Goal: Use online tool/utility: Use online tool/utility

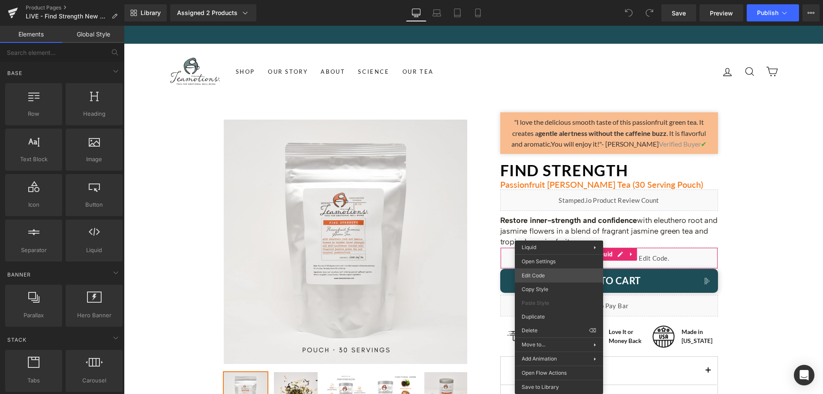
click at [546, 0] on div "You are previewing how the will restyle your page. You can not edit Elements in…" at bounding box center [411, 0] width 823 height 0
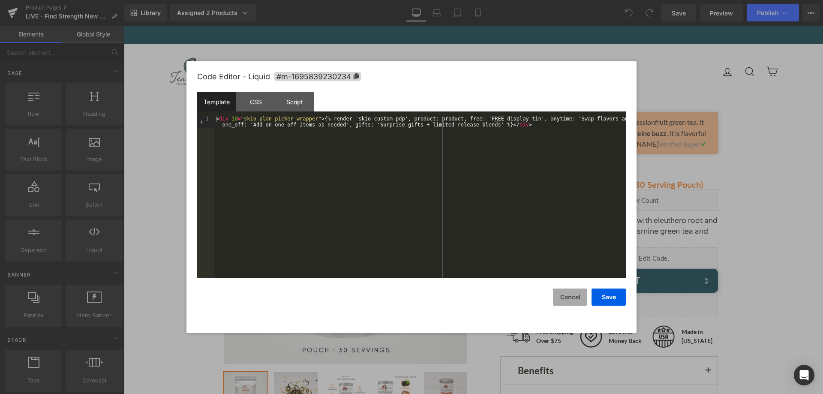
click at [567, 297] on button "Cancel" at bounding box center [570, 297] width 34 height 17
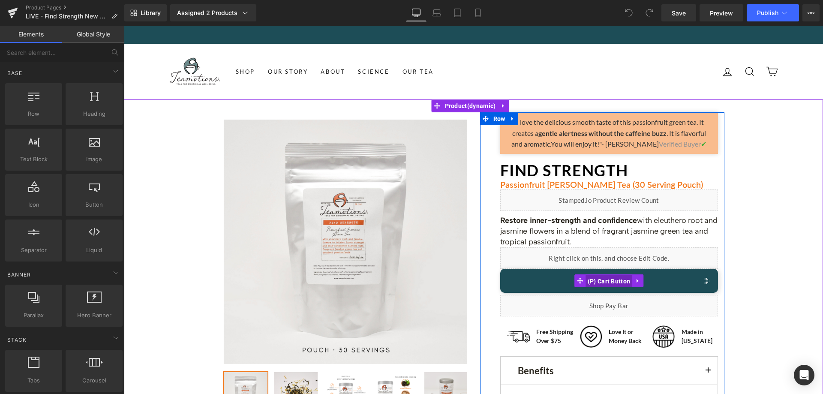
click at [603, 275] on span "(P) Cart Button" at bounding box center [609, 281] width 47 height 13
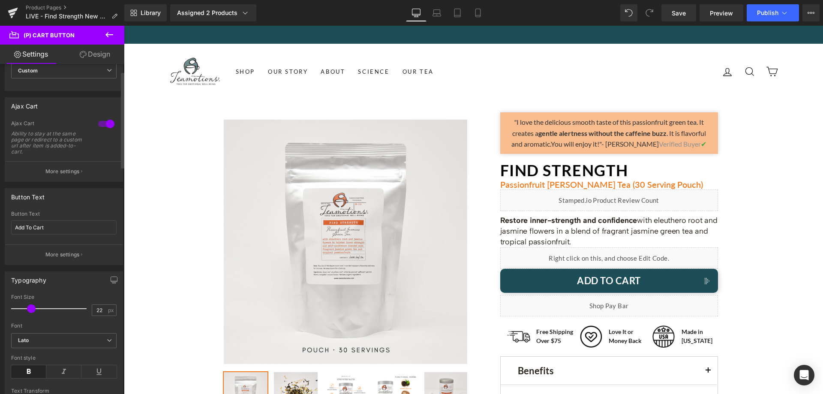
scroll to position [86, 0]
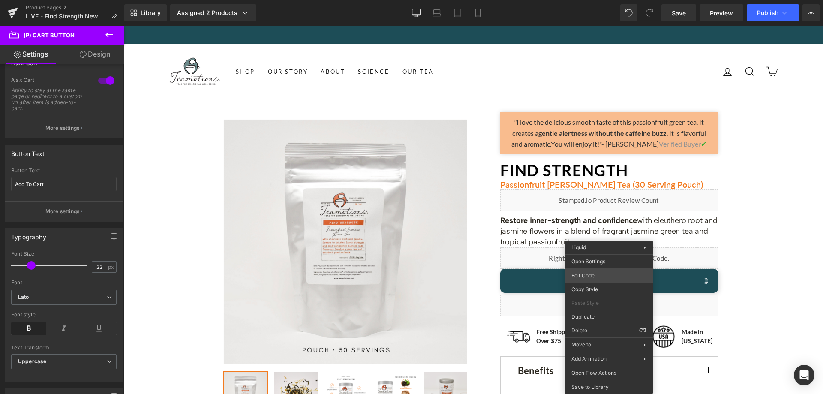
click at [599, 0] on div "(P) Cart Button You are previewing how the will restyle your page. You can not …" at bounding box center [411, 0] width 823 height 0
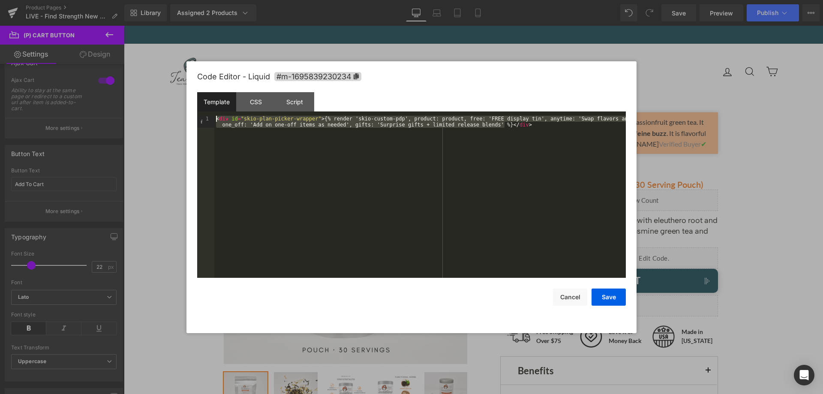
drag, startPoint x: 507, startPoint y: 126, endPoint x: 211, endPoint y: 117, distance: 296.0
click at [211, 117] on pre "1 < div id = "skio-plan-picker-wrapper" > {% render 'skio-custom-pdp', product:…" at bounding box center [411, 197] width 429 height 162
click at [568, 304] on button "Cancel" at bounding box center [570, 297] width 34 height 17
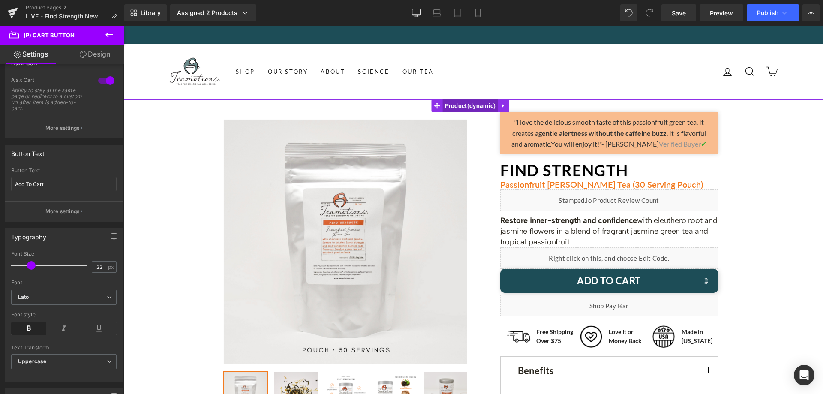
click at [466, 102] on span "Product" at bounding box center [470, 105] width 55 height 13
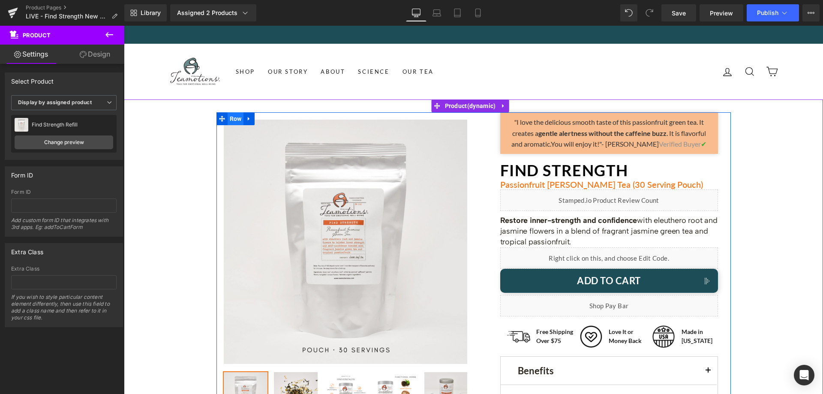
click at [233, 122] on span "Row" at bounding box center [236, 118] width 16 height 13
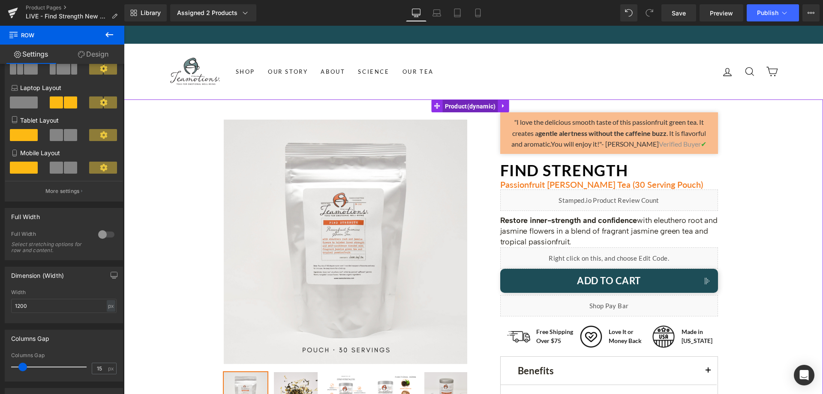
click at [473, 106] on span "Product" at bounding box center [470, 106] width 55 height 13
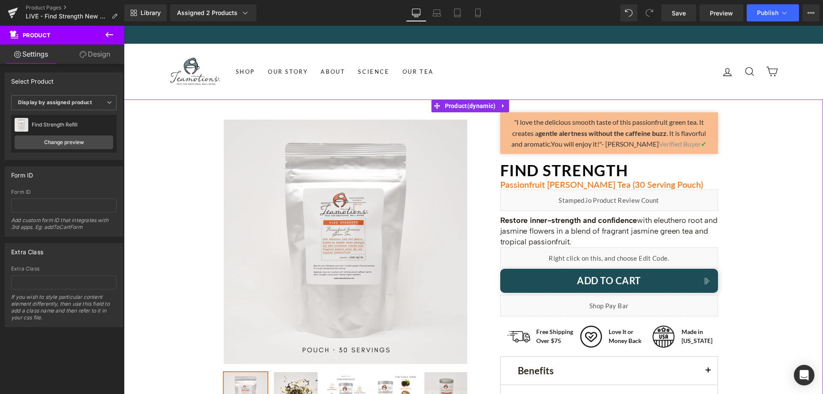
click at [85, 57] on icon at bounding box center [83, 54] width 7 height 7
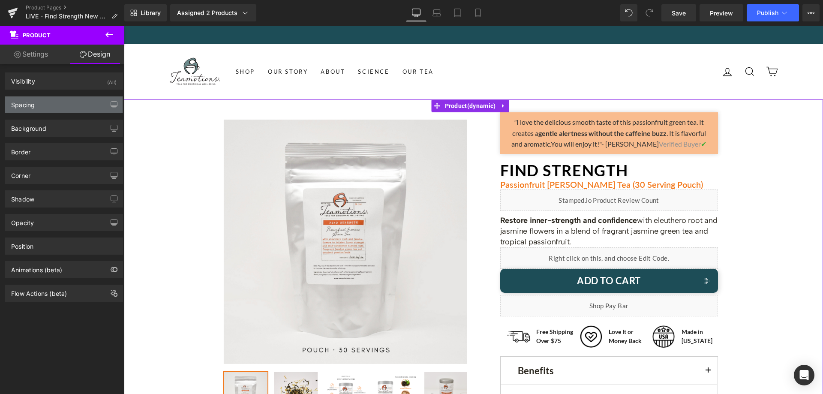
click at [34, 98] on div "Spacing" at bounding box center [23, 102] width 24 height 12
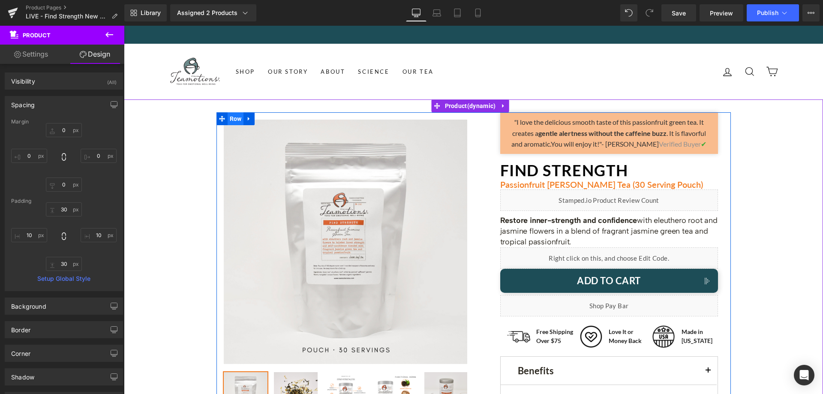
click at [229, 119] on span "Row" at bounding box center [236, 118] width 16 height 13
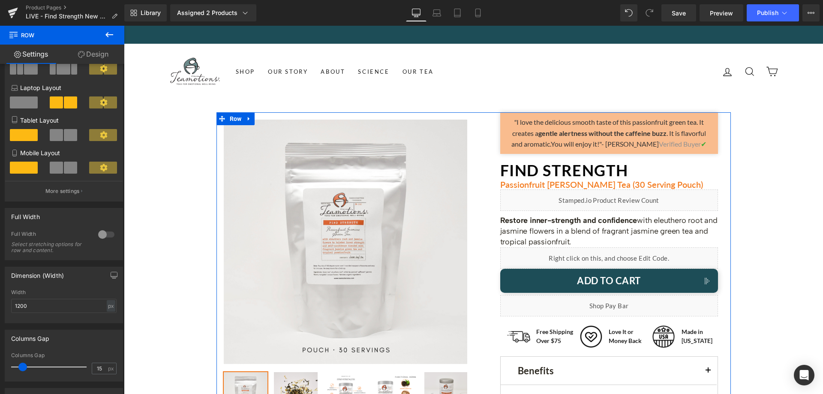
click at [113, 58] on link "Design" at bounding box center [93, 54] width 62 height 19
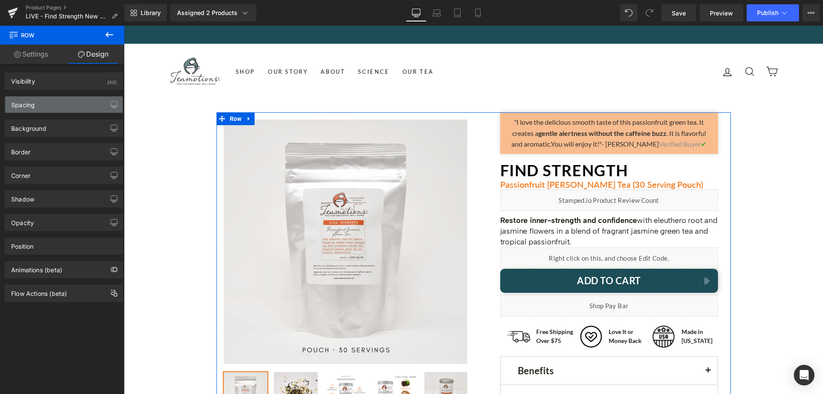
click at [71, 105] on div "Spacing" at bounding box center [63, 104] width 117 height 16
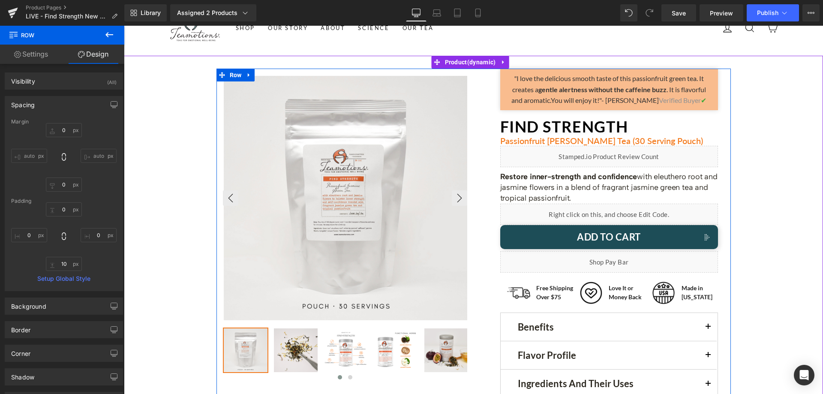
scroll to position [0, 0]
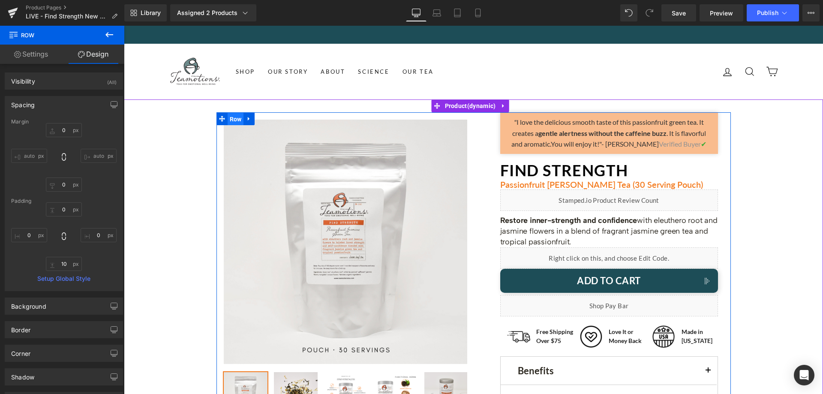
click at [236, 123] on span "Row" at bounding box center [236, 119] width 16 height 13
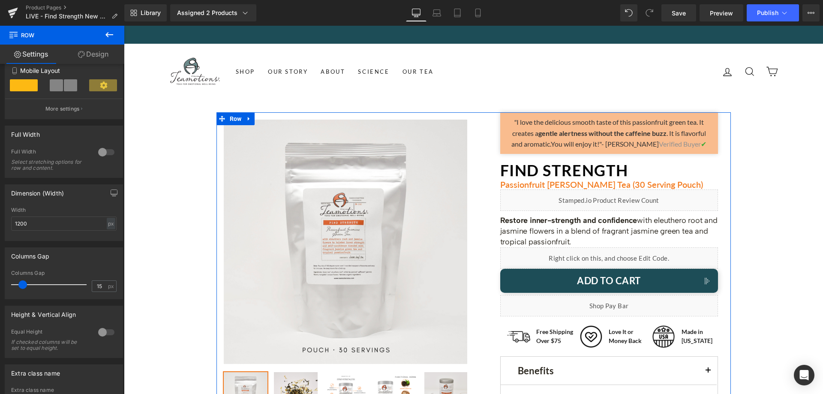
scroll to position [172, 0]
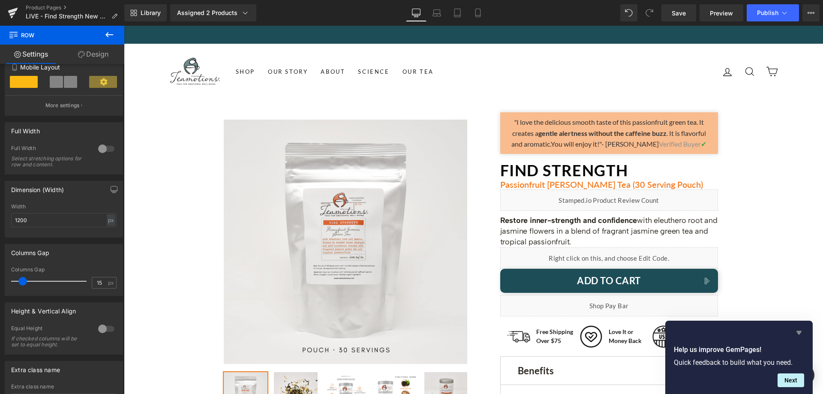
click at [800, 330] on icon "Hide survey" at bounding box center [799, 333] width 10 height 10
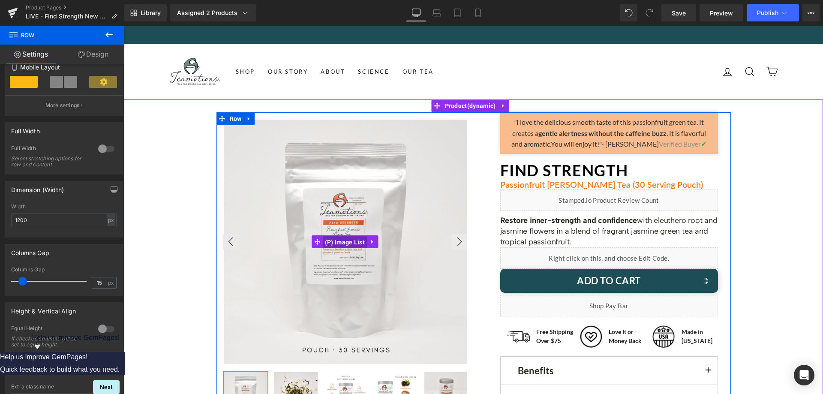
click at [346, 243] on span "(P) Image List" at bounding box center [345, 242] width 44 height 13
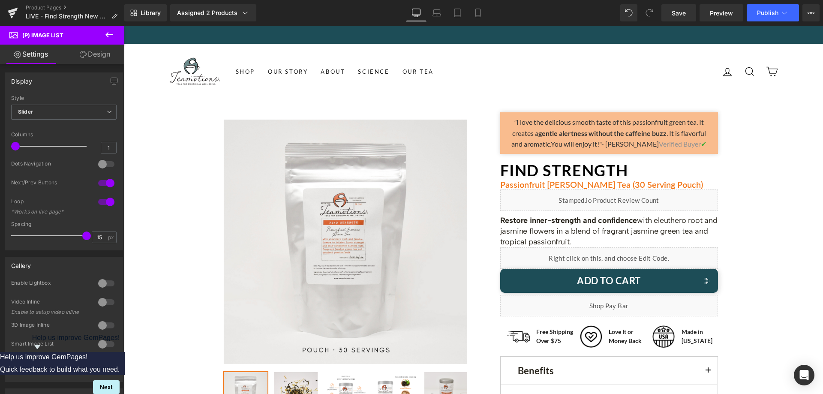
click at [96, 58] on link "Design" at bounding box center [95, 54] width 62 height 19
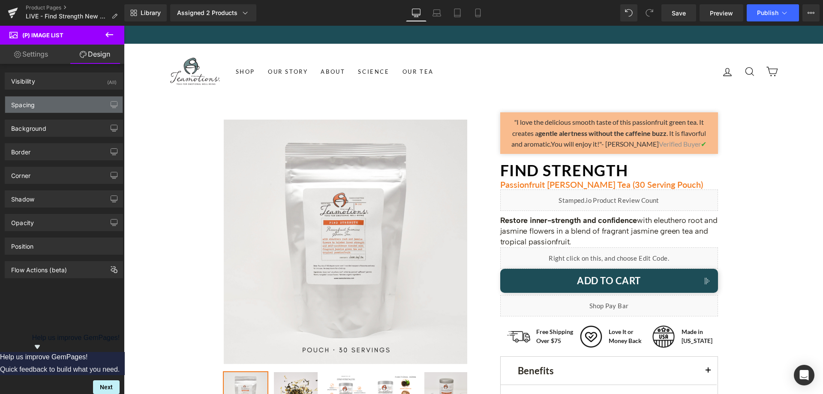
click at [55, 104] on div "Spacing" at bounding box center [63, 104] width 117 height 16
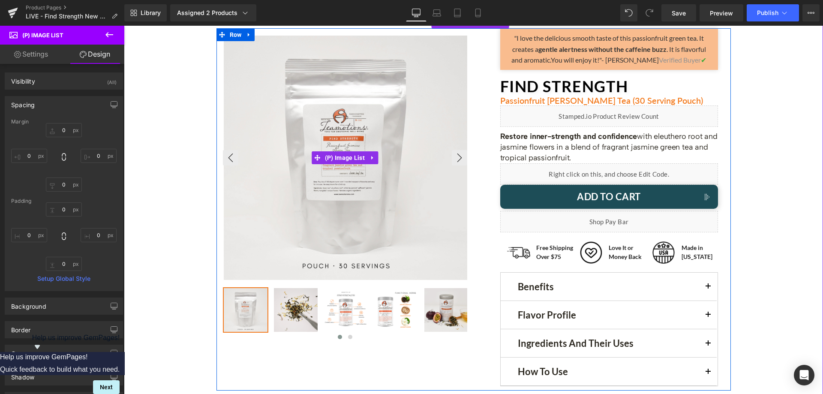
scroll to position [129, 0]
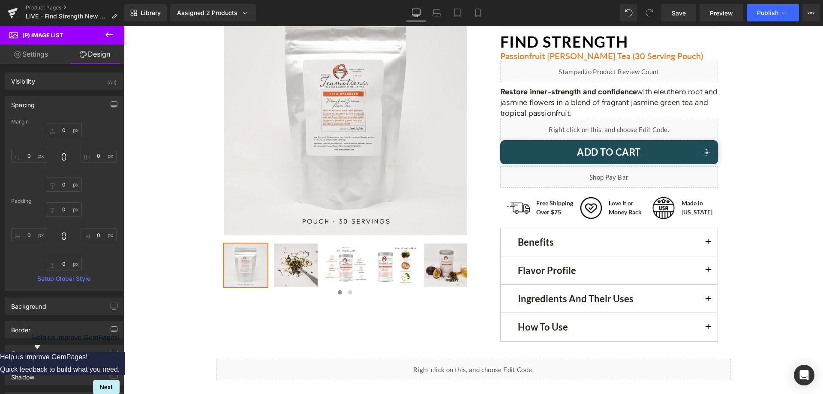
click at [48, 55] on link "Settings" at bounding box center [31, 54] width 62 height 19
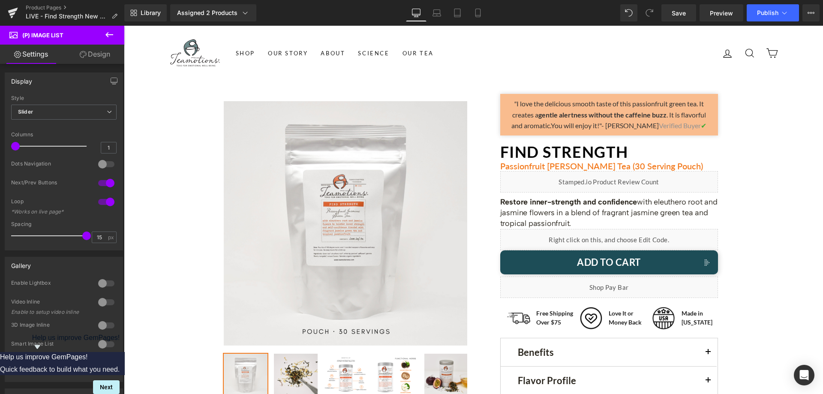
scroll to position [0, 0]
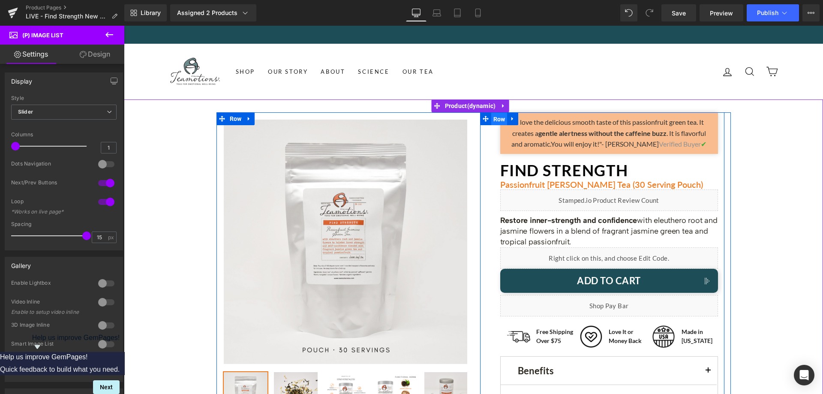
click at [492, 120] on span "Row" at bounding box center [499, 119] width 16 height 13
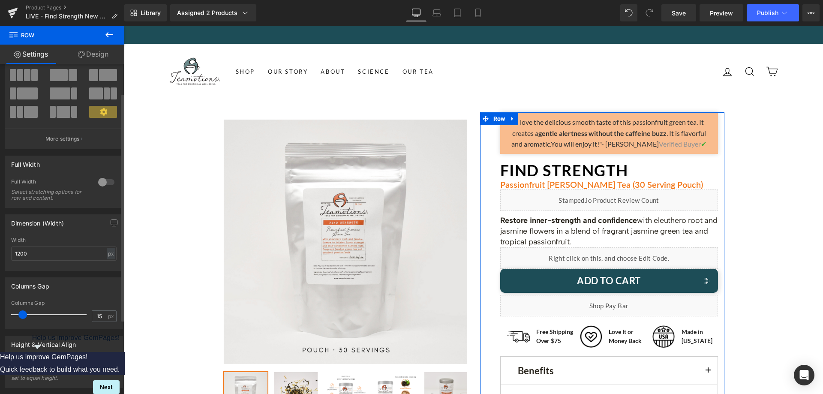
scroll to position [43, 0]
click at [101, 53] on link "Design" at bounding box center [93, 54] width 62 height 19
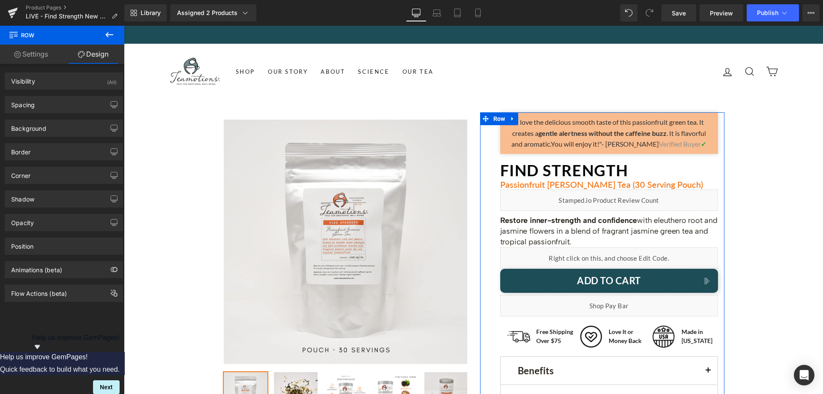
click at [46, 49] on link "Settings" at bounding box center [31, 54] width 62 height 19
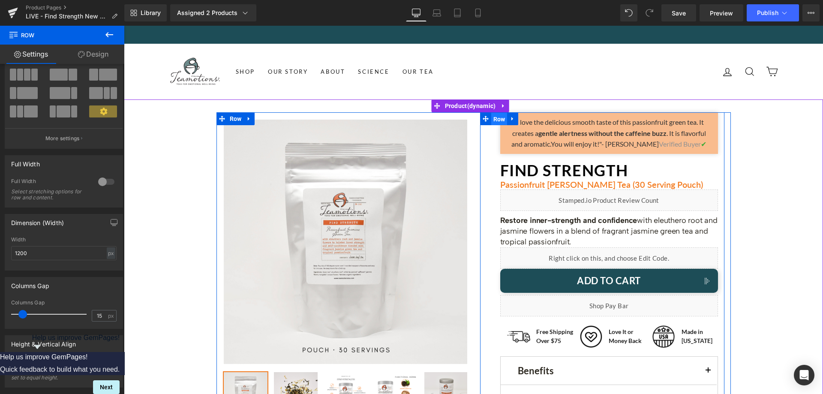
click at [492, 122] on span "Row" at bounding box center [499, 119] width 16 height 13
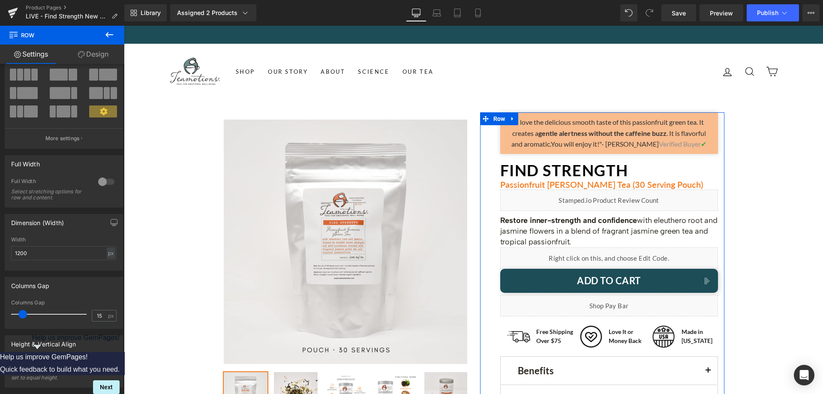
click at [104, 60] on link "Design" at bounding box center [93, 54] width 62 height 19
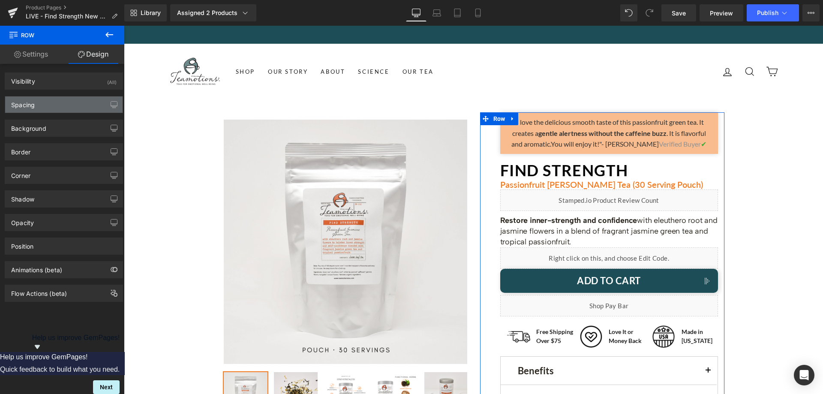
click at [39, 108] on div "Spacing" at bounding box center [63, 104] width 117 height 16
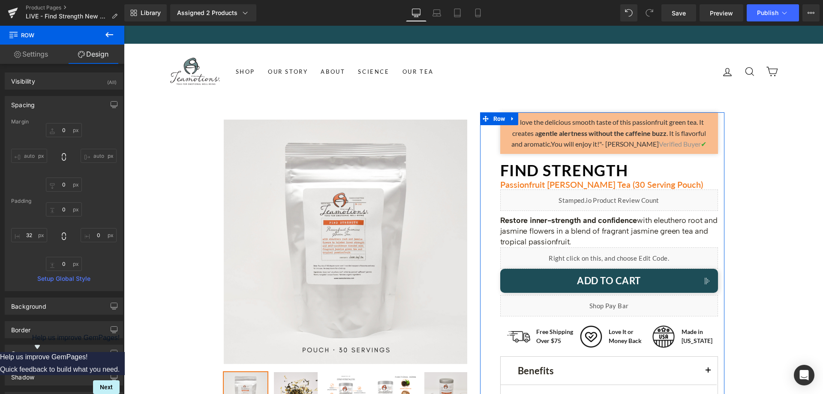
click at [41, 56] on link "Settings" at bounding box center [31, 54] width 62 height 19
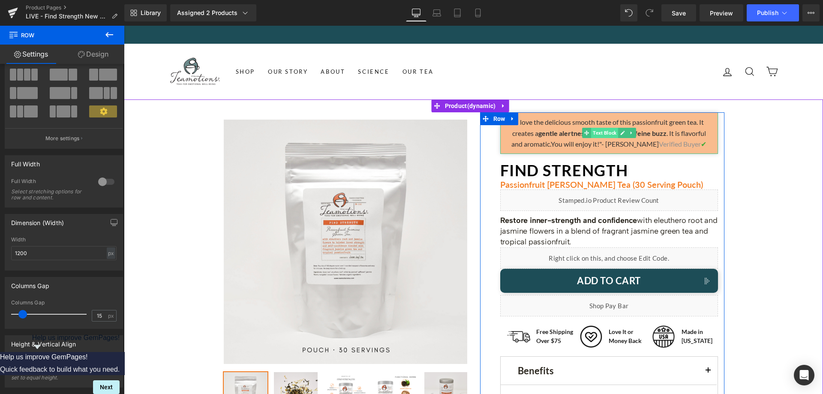
click at [601, 136] on span "Text Block" at bounding box center [604, 133] width 27 height 10
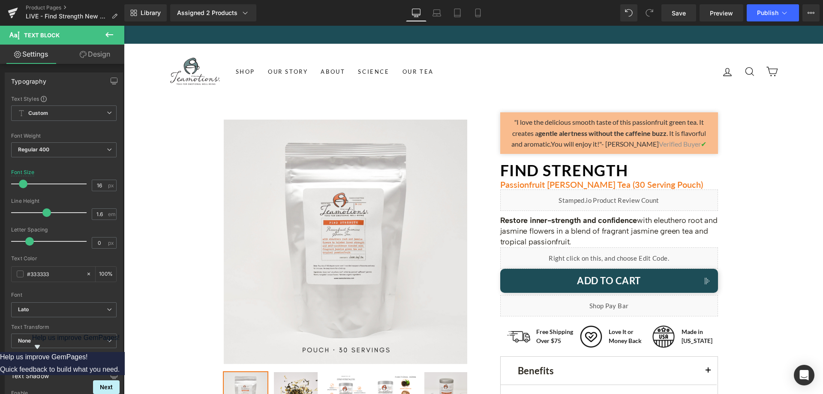
click at [108, 58] on link "Design" at bounding box center [95, 54] width 62 height 19
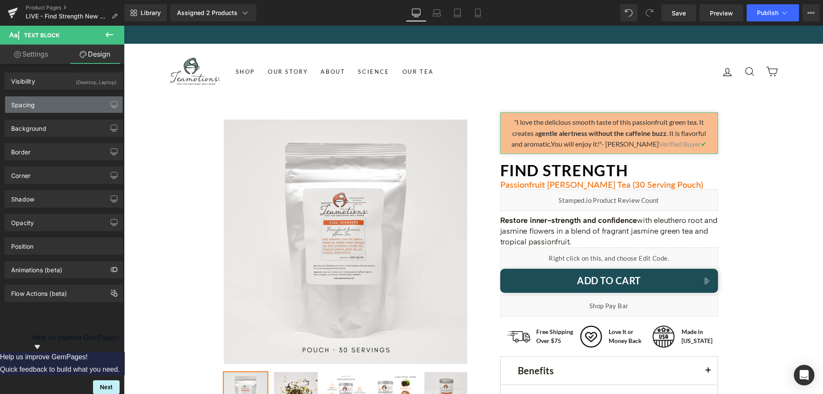
click at [69, 101] on div "Spacing" at bounding box center [63, 104] width 117 height 16
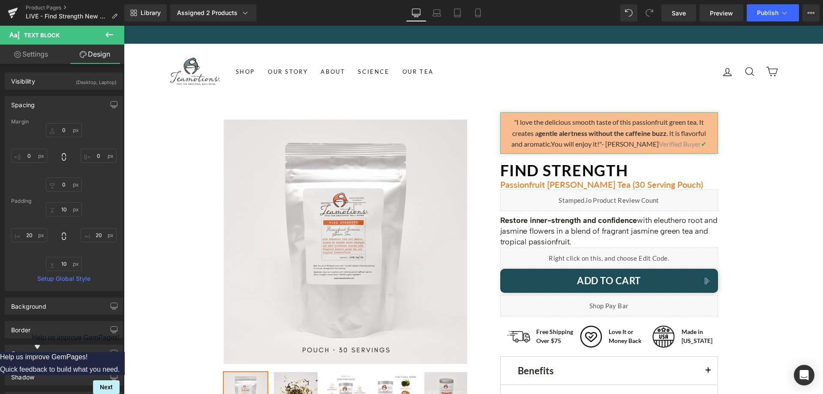
click at [49, 55] on link "Settings" at bounding box center [31, 54] width 62 height 19
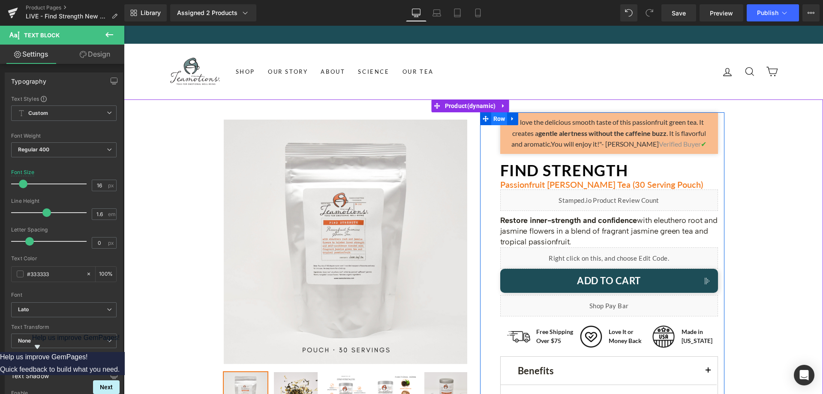
click at [503, 124] on span "Row" at bounding box center [499, 118] width 16 height 13
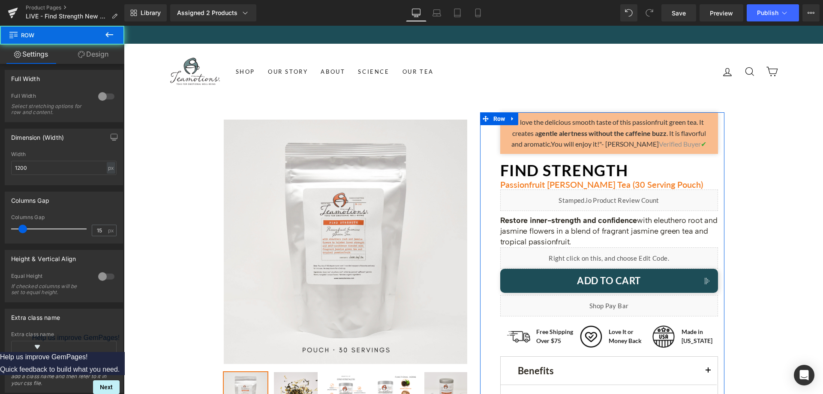
scroll to position [129, 0]
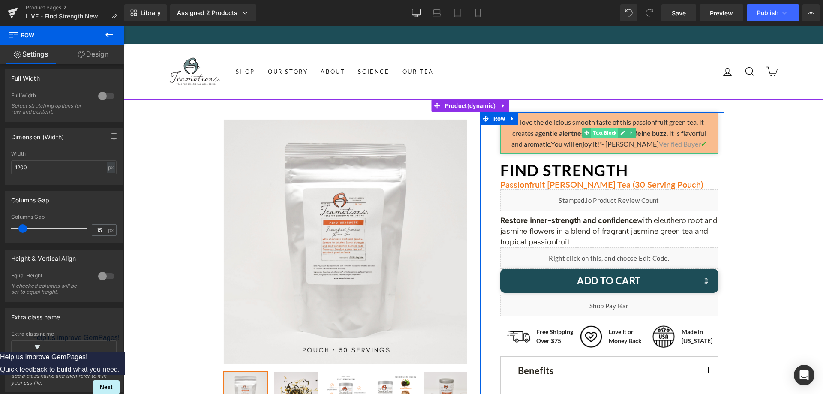
click at [604, 133] on span "Text Block" at bounding box center [604, 133] width 27 height 10
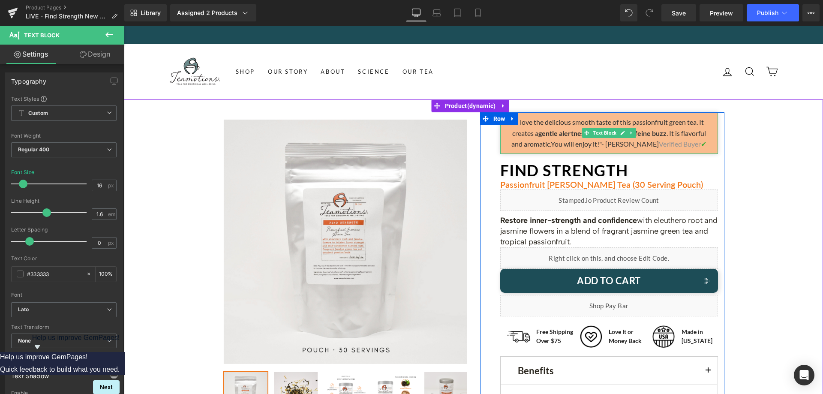
click at [568, 133] on strong "gentle alertness without the caffeine buzz" at bounding box center [603, 133] width 128 height 8
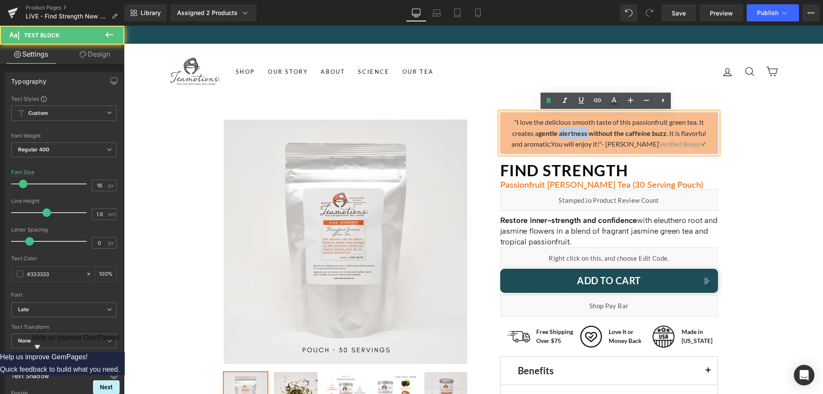
click at [568, 133] on strong "gentle alertness without the caffeine buzz" at bounding box center [603, 133] width 128 height 8
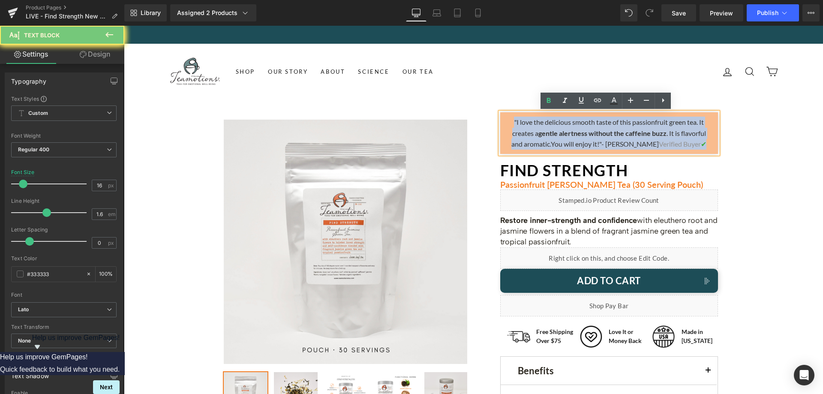
click at [568, 133] on strong "gentle alertness without the caffeine buzz" at bounding box center [603, 133] width 128 height 8
copy p "" I love the delicious smooth taste of this passionfruit green tea. It creates …"
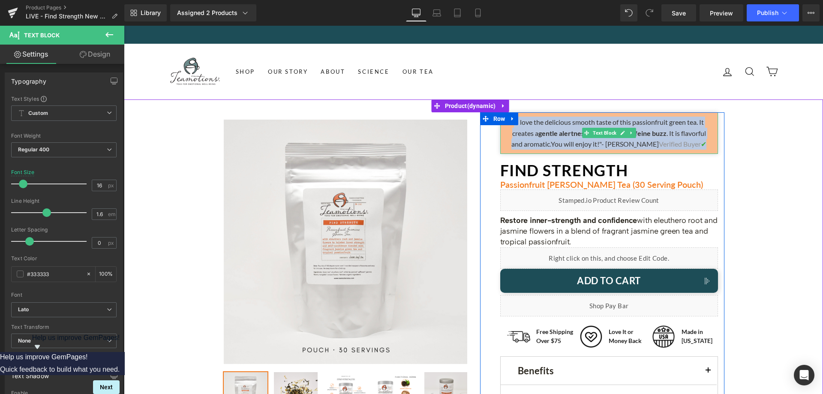
drag, startPoint x: 547, startPoint y: 144, endPoint x: 556, endPoint y: 145, distance: 8.6
click at [547, 144] on p "" I love the delicious smooth taste of this passionfruit green tea. It creates …" at bounding box center [609, 133] width 201 height 33
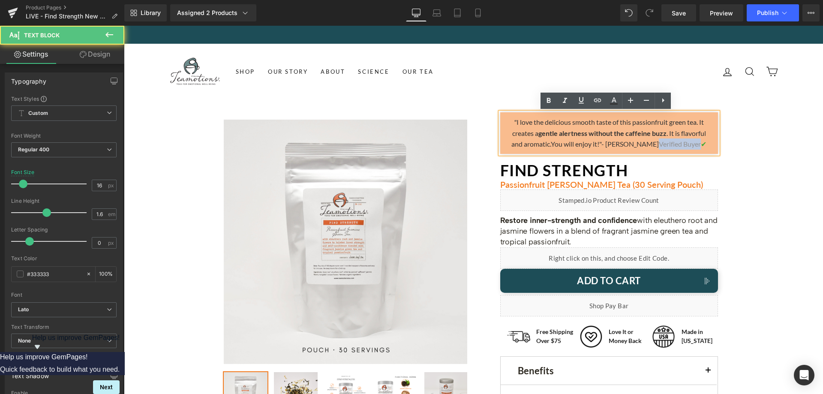
drag, startPoint x: 646, startPoint y: 146, endPoint x: 688, endPoint y: 149, distance: 41.7
click at [688, 149] on p "" I love the delicious smooth taste of this passionfruit green tea. It creates …" at bounding box center [609, 133] width 201 height 33
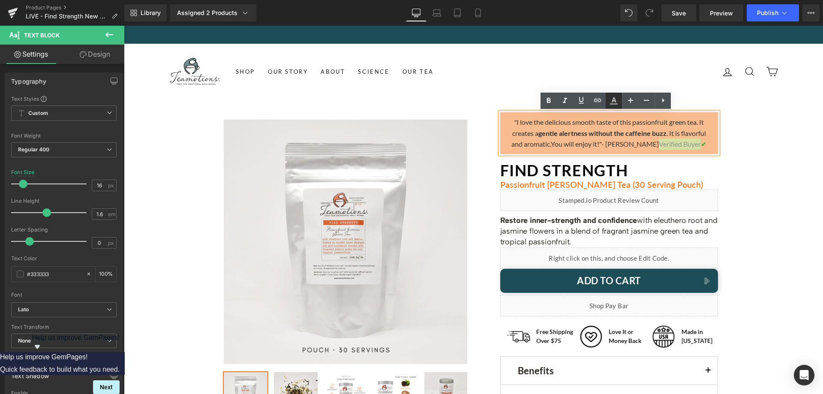
click at [614, 98] on icon at bounding box center [614, 101] width 10 height 10
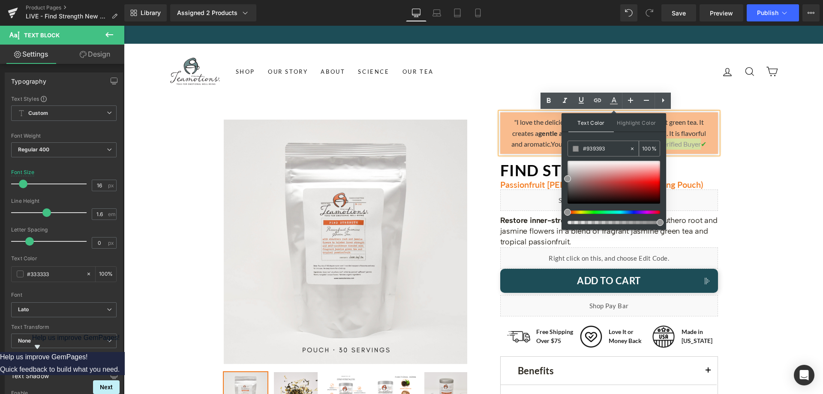
click at [593, 149] on input "#939393" at bounding box center [606, 148] width 46 height 9
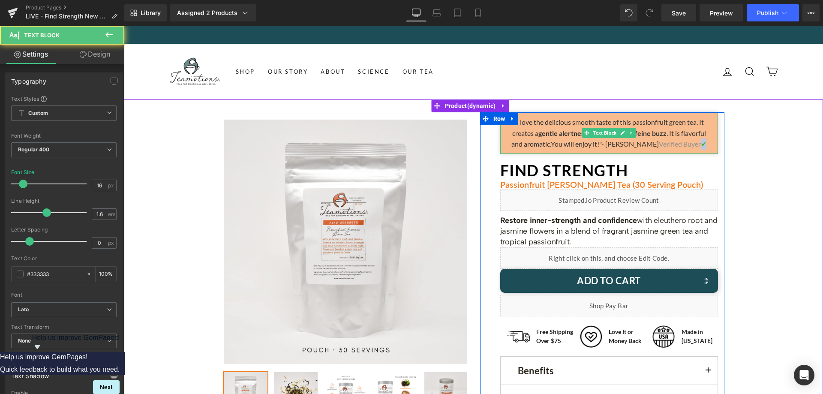
drag, startPoint x: 695, startPoint y: 144, endPoint x: 691, endPoint y: 145, distance: 4.4
click at [701, 145] on span "✔︎" at bounding box center [704, 144] width 6 height 8
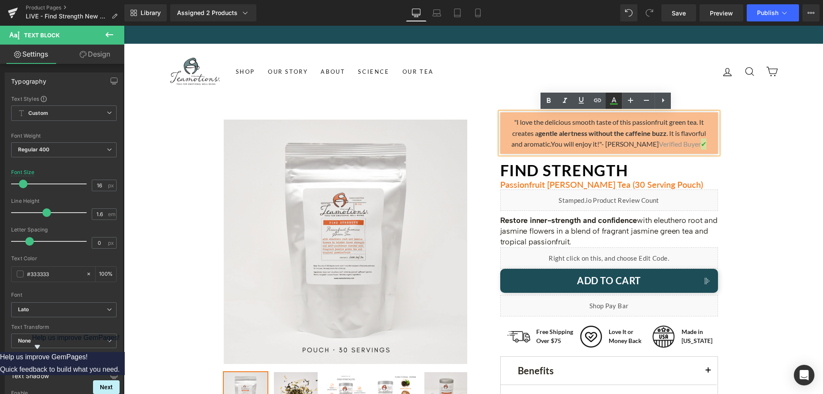
click at [611, 102] on icon at bounding box center [614, 101] width 10 height 10
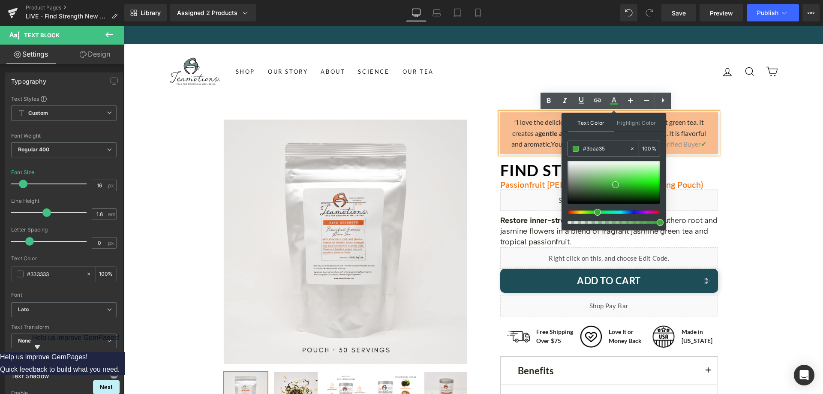
click at [591, 145] on input "#939393" at bounding box center [606, 148] width 46 height 9
click at [591, 147] on input "#939393" at bounding box center [606, 148] width 46 height 9
type input "#3baa35"
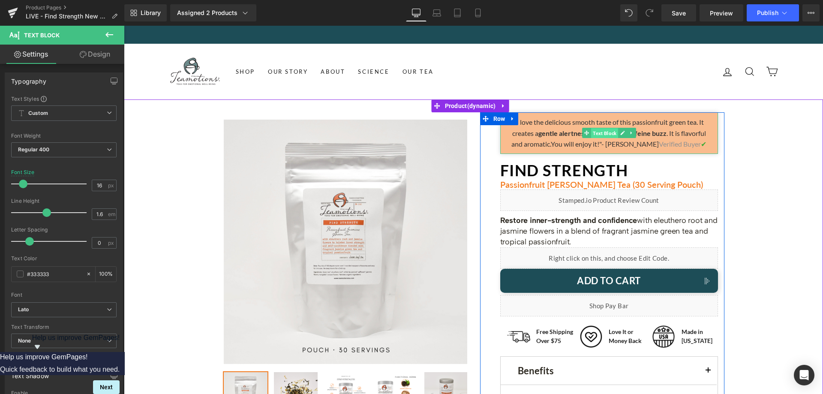
click at [605, 133] on span "Text Block" at bounding box center [604, 133] width 27 height 10
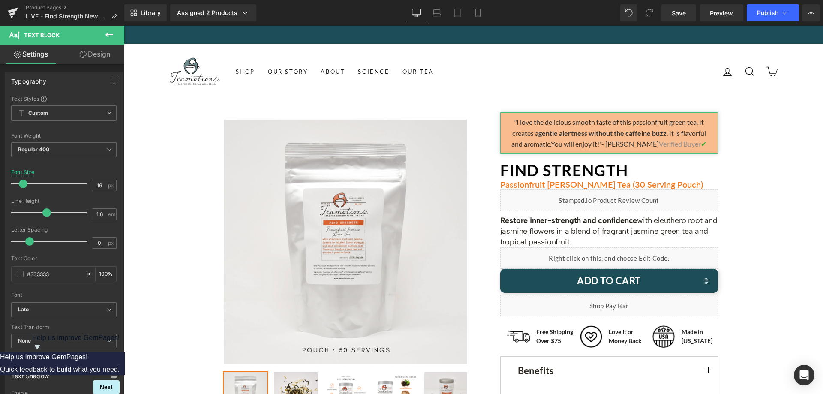
click at [90, 61] on link "Design" at bounding box center [95, 54] width 62 height 19
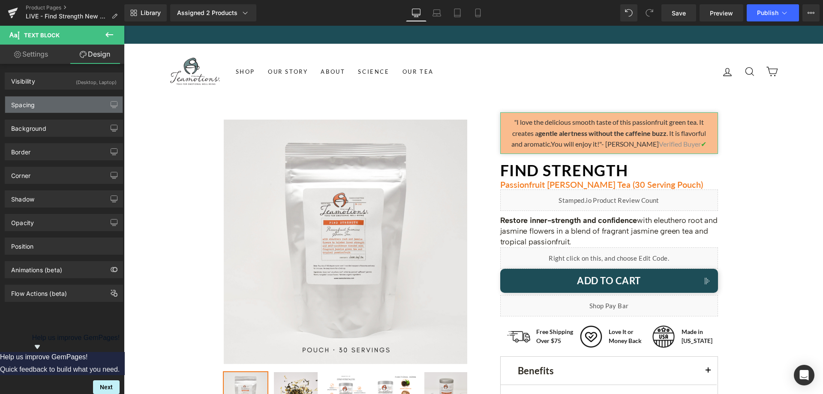
click at [55, 102] on div "Spacing" at bounding box center [63, 104] width 117 height 16
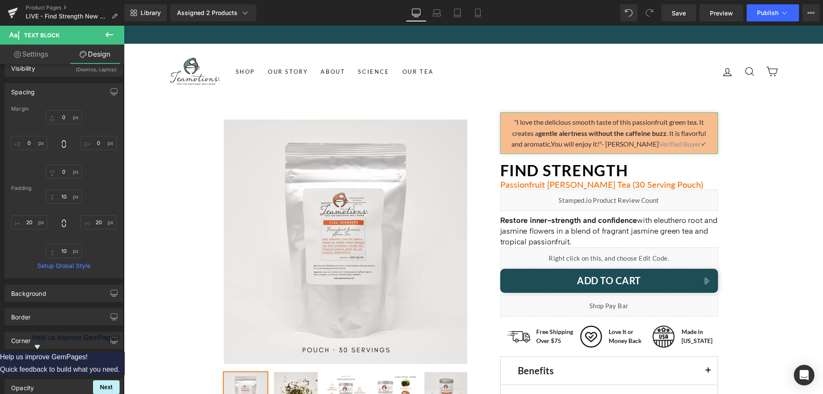
scroll to position [43, 0]
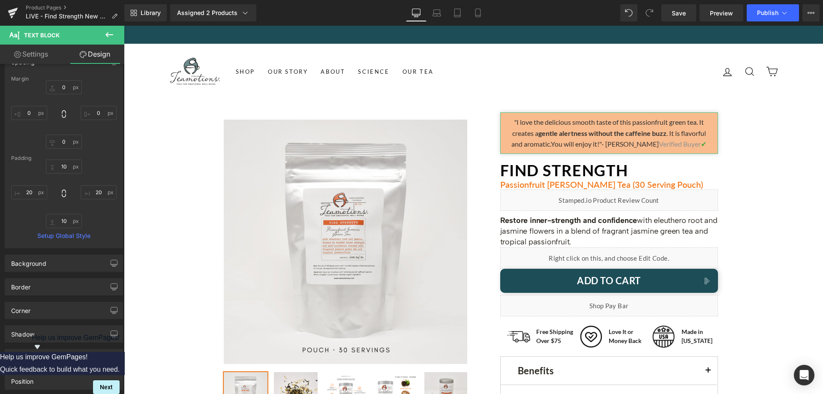
click at [61, 272] on div "Border Border Style Custom Custom Setup Global Style Custom Setup Global Style …" at bounding box center [64, 284] width 128 height 24
click at [61, 265] on div "Background" at bounding box center [63, 263] width 117 height 16
click at [48, 320] on input "#f37b1f" at bounding box center [54, 317] width 55 height 9
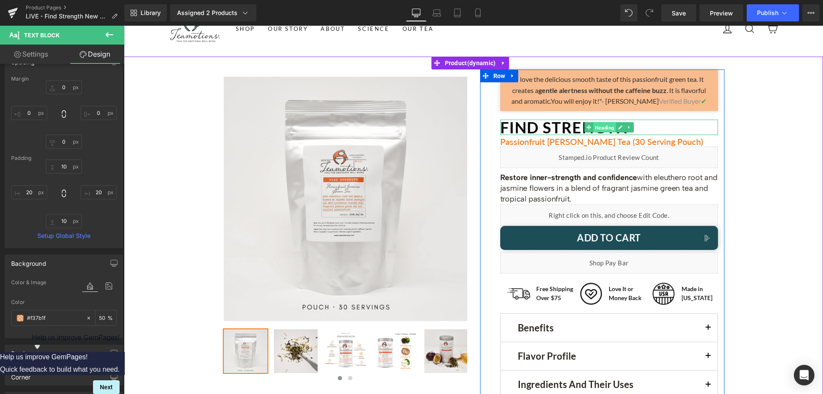
click at [603, 128] on span "Heading" at bounding box center [604, 128] width 23 height 10
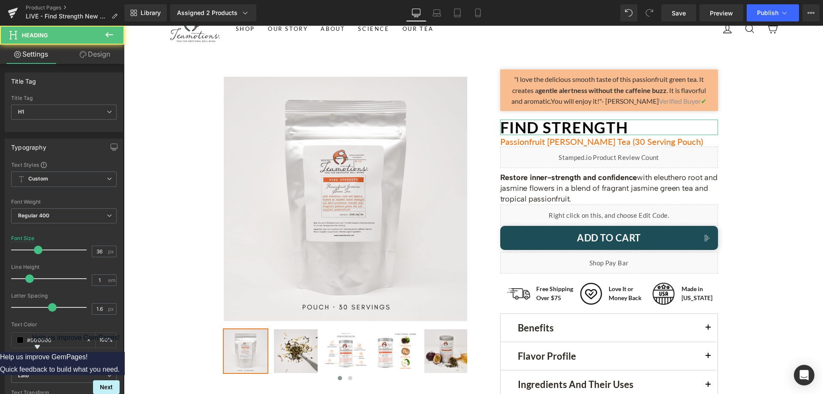
click at [105, 57] on link "Design" at bounding box center [95, 54] width 62 height 19
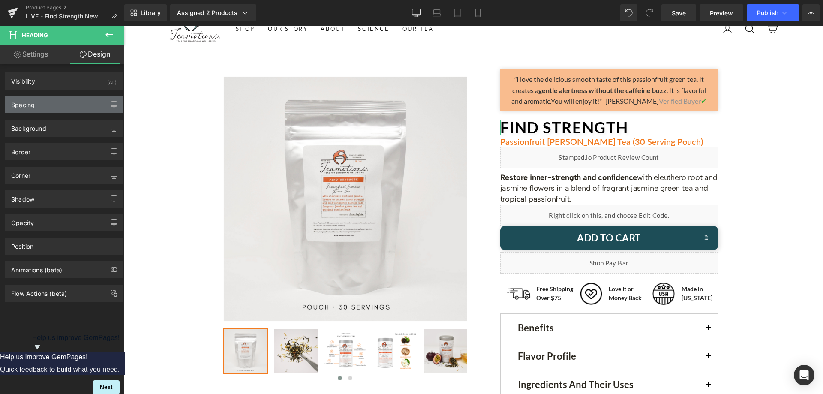
click at [53, 103] on div "Spacing" at bounding box center [63, 104] width 117 height 16
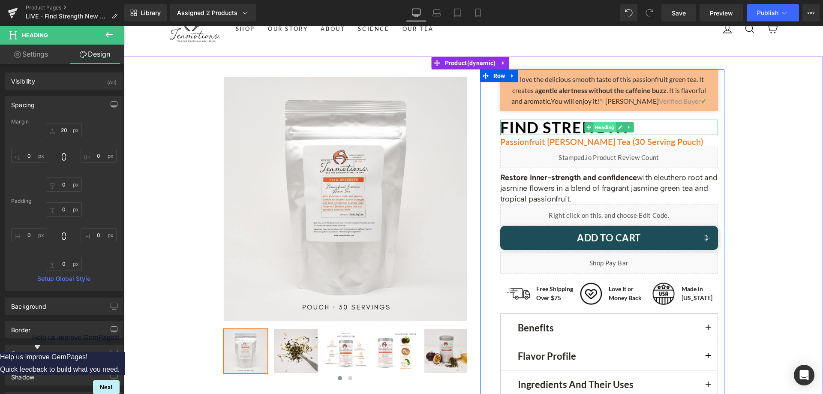
click at [600, 131] on span "Heading" at bounding box center [604, 127] width 23 height 10
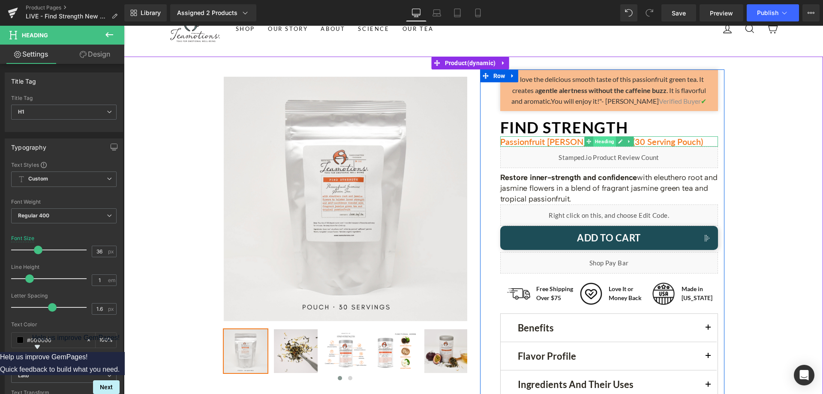
click at [602, 143] on span "Heading" at bounding box center [604, 141] width 23 height 10
click at [596, 139] on span "Heading" at bounding box center [604, 141] width 23 height 10
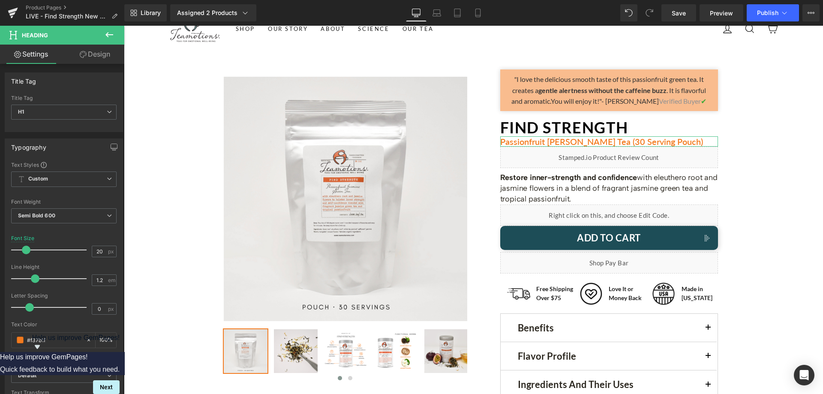
click at [72, 57] on link "Design" at bounding box center [95, 54] width 62 height 19
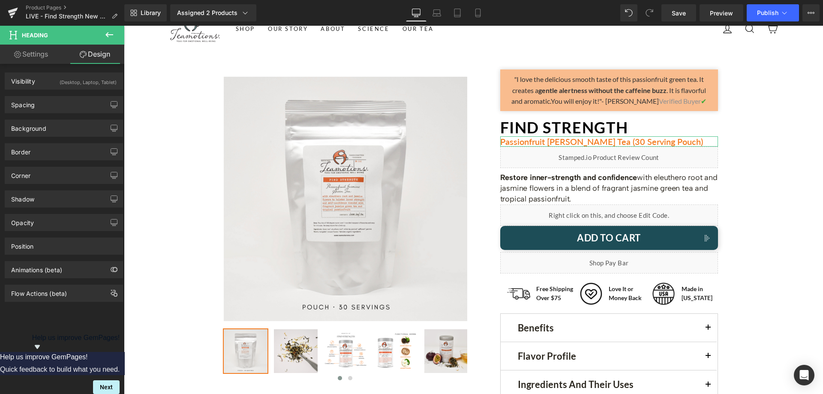
click at [63, 95] on div "Spacing [GEOGRAPHIC_DATA] 3 0 0 0 [GEOGRAPHIC_DATA] 0 0 0 0 Setup Global Style" at bounding box center [64, 102] width 128 height 24
click at [62, 101] on div "Spacing" at bounding box center [63, 104] width 117 height 16
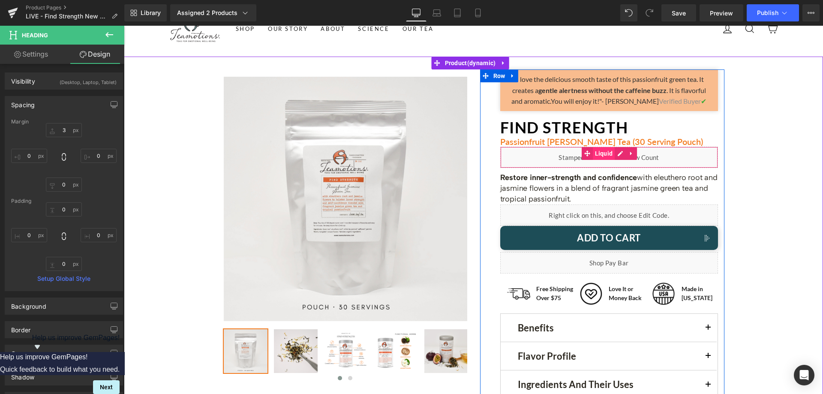
click at [596, 157] on span "Liquid" at bounding box center [604, 153] width 22 height 13
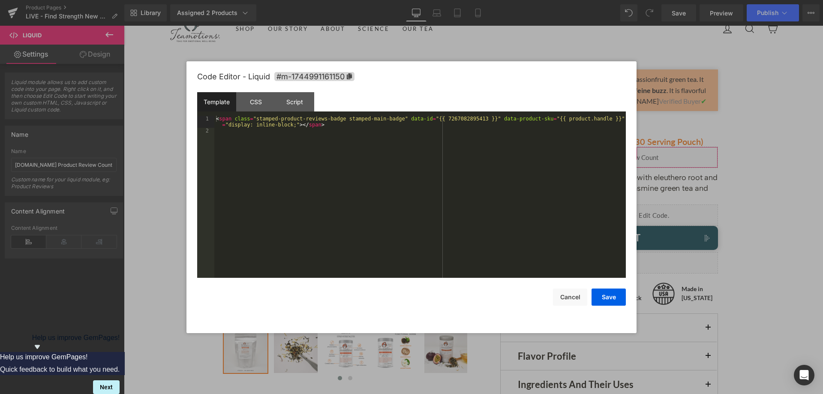
click at [588, 0] on div "Liquid You are previewing how the will restyle your page. You can not edit Elem…" at bounding box center [411, 0] width 823 height 0
click at [573, 293] on button "Cancel" at bounding box center [570, 297] width 34 height 17
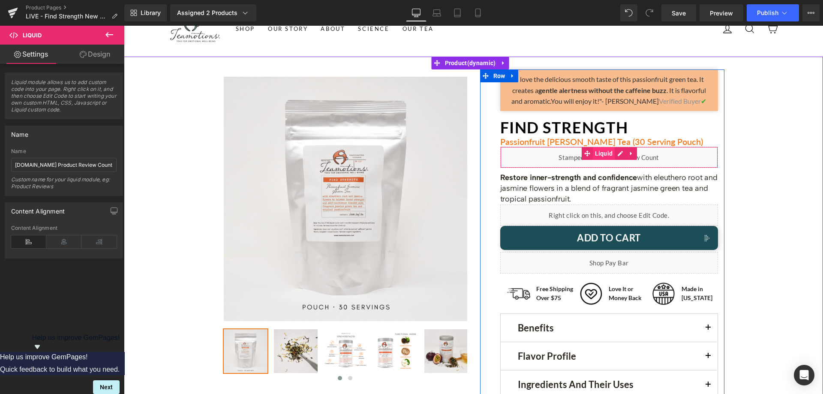
click at [593, 152] on span "Liquid" at bounding box center [604, 153] width 22 height 13
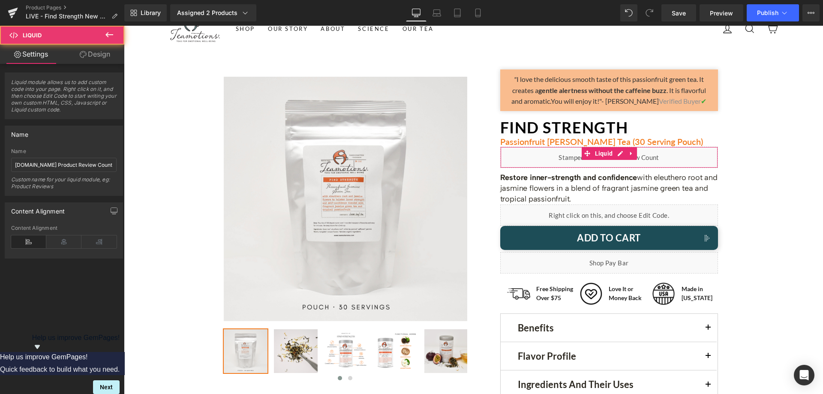
click at [104, 58] on link "Design" at bounding box center [95, 54] width 62 height 19
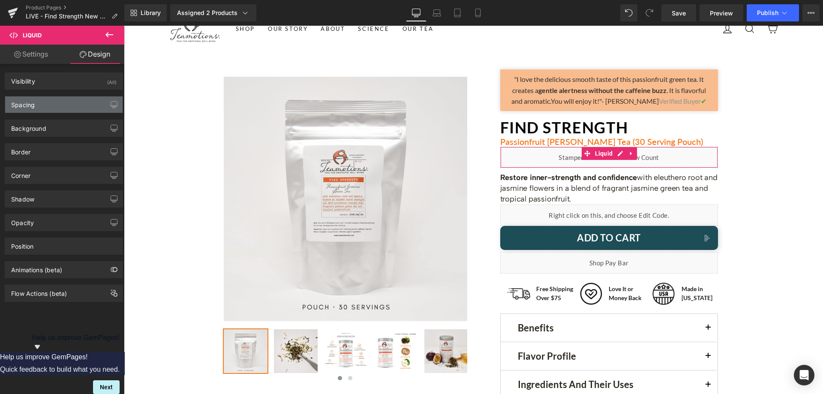
click at [61, 108] on div "Spacing" at bounding box center [63, 104] width 117 height 16
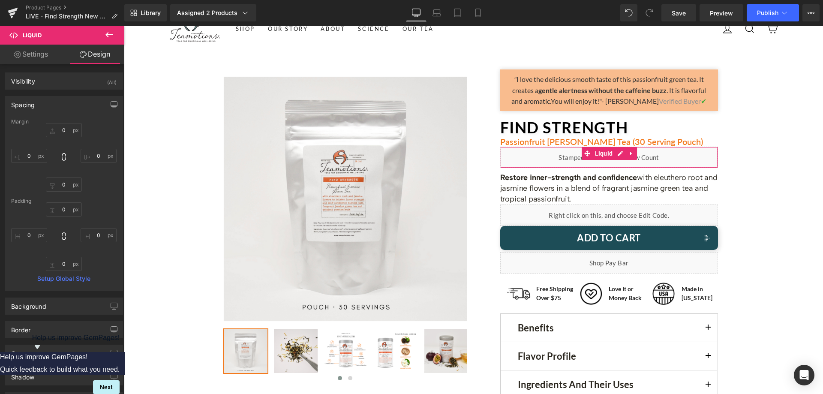
click at [39, 60] on link "Settings" at bounding box center [31, 54] width 62 height 19
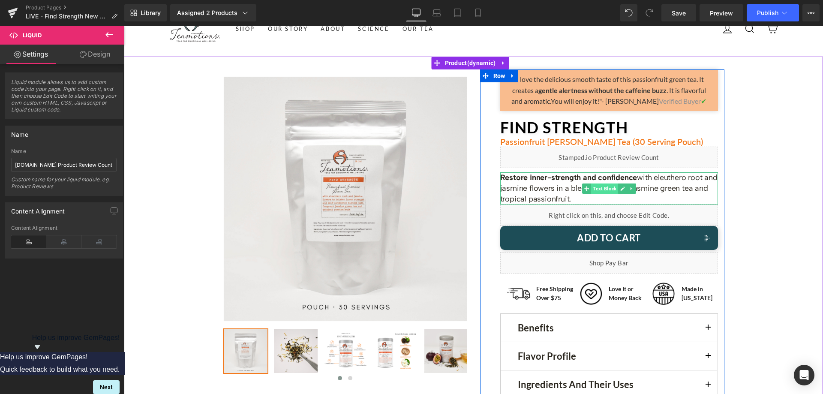
click at [595, 189] on span "Text Block" at bounding box center [604, 189] width 27 height 10
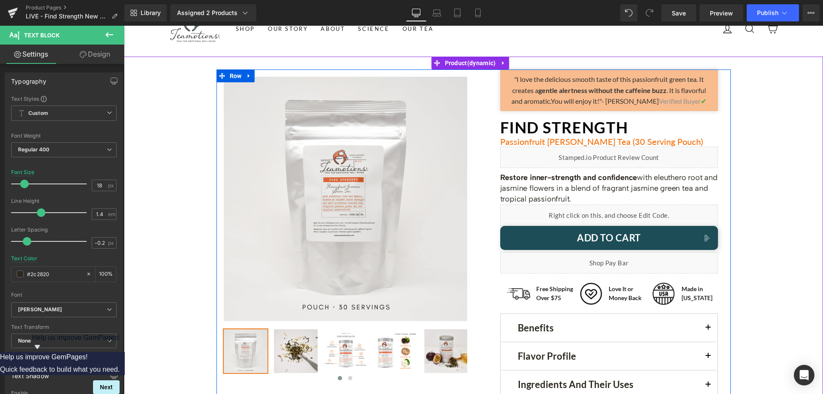
click at [725, 93] on div "" I love the delicious smooth taste of this passionfruit green tea. It creates …" at bounding box center [602, 248] width 257 height 358
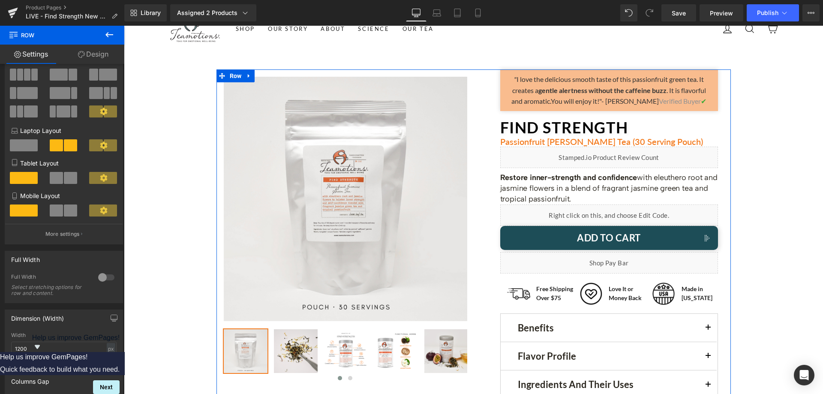
click at [89, 53] on link "Design" at bounding box center [93, 54] width 62 height 19
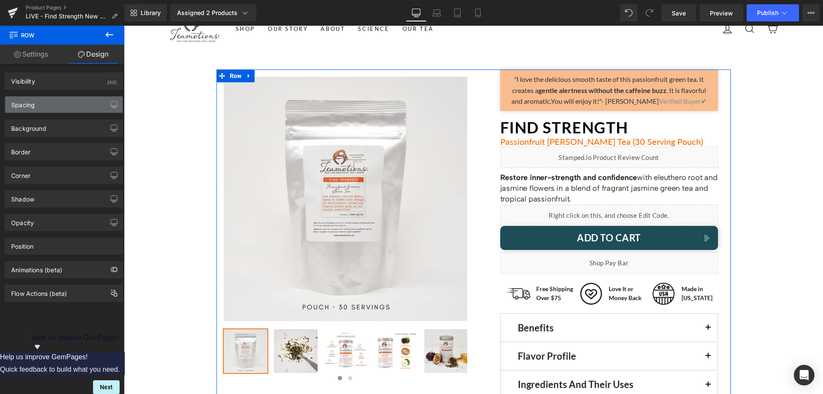
click at [53, 106] on div "Spacing" at bounding box center [63, 104] width 117 height 16
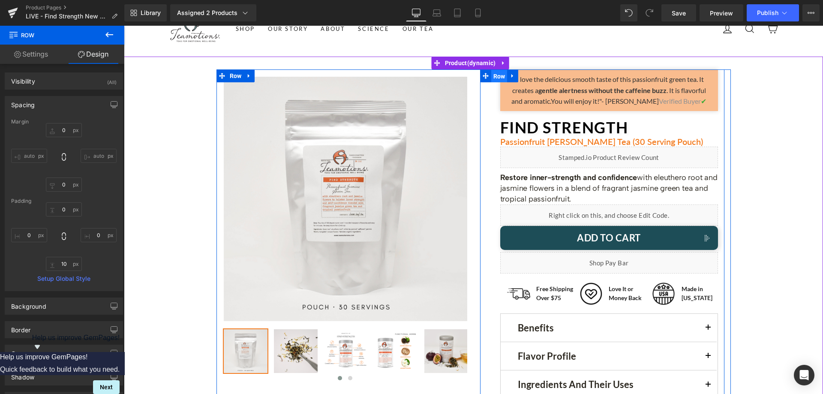
click at [503, 75] on span "Row" at bounding box center [499, 76] width 16 height 13
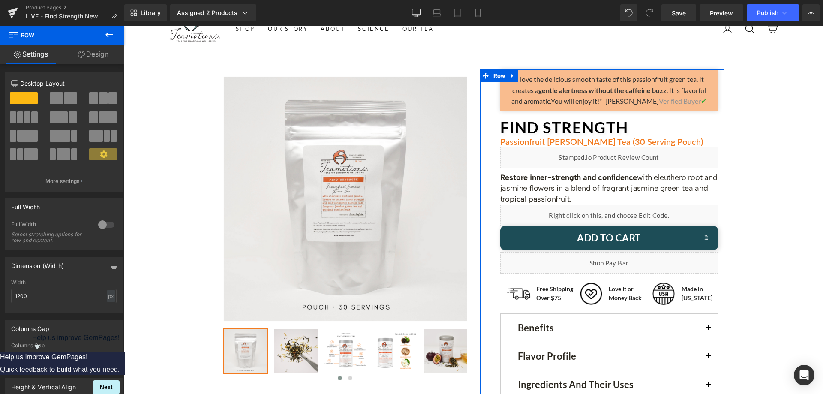
click at [104, 50] on link "Design" at bounding box center [93, 54] width 62 height 19
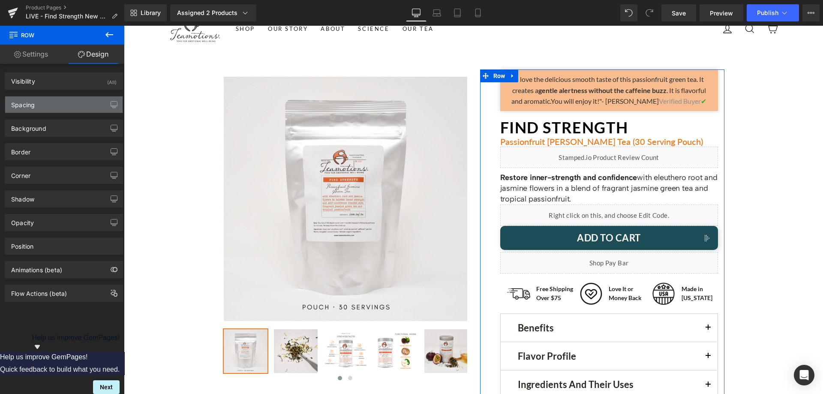
click at [45, 106] on div "Spacing" at bounding box center [63, 104] width 117 height 16
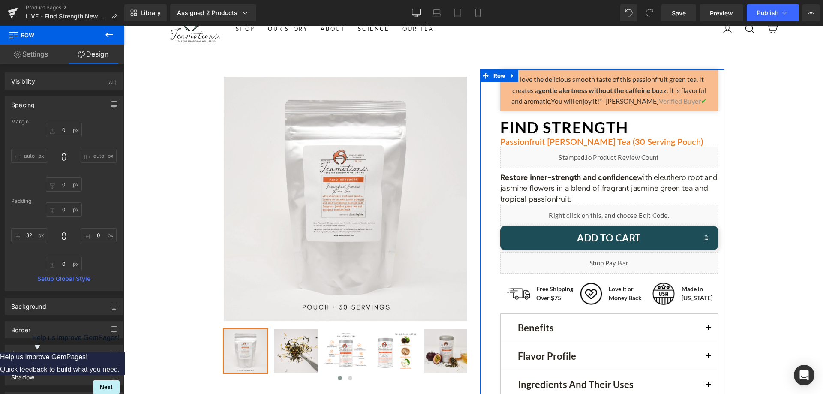
click at [50, 54] on link "Settings" at bounding box center [31, 54] width 62 height 19
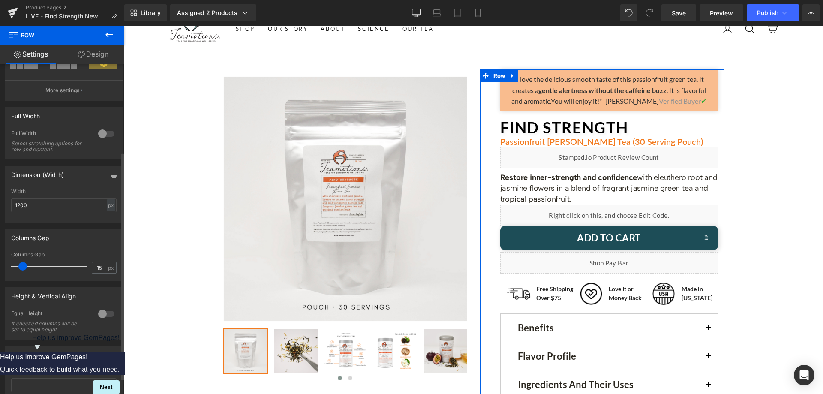
scroll to position [129, 0]
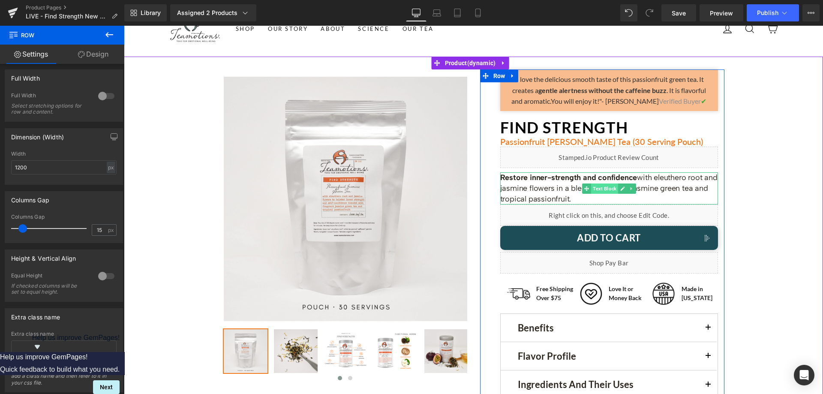
click at [596, 186] on span "Text Block" at bounding box center [604, 189] width 27 height 10
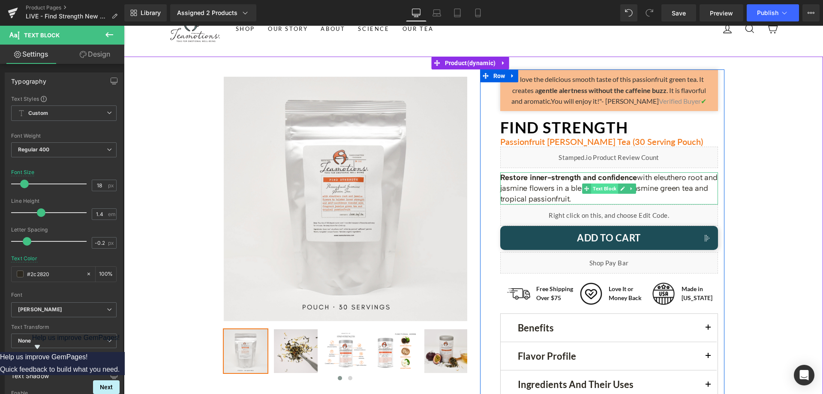
click at [607, 191] on span "Text Block" at bounding box center [604, 189] width 27 height 10
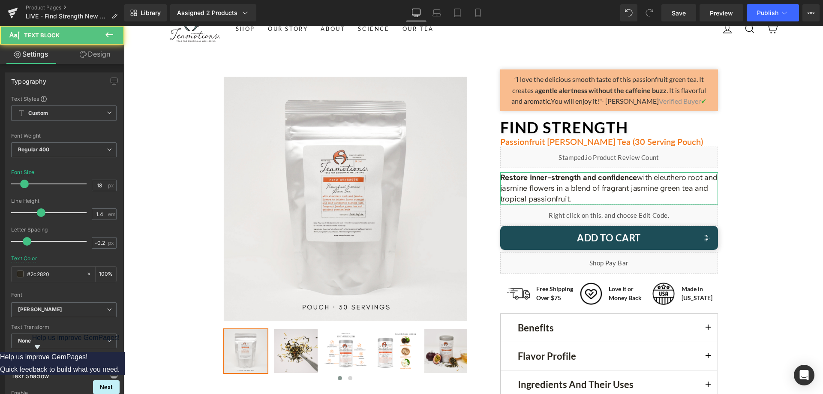
click at [93, 63] on link "Design" at bounding box center [95, 54] width 62 height 19
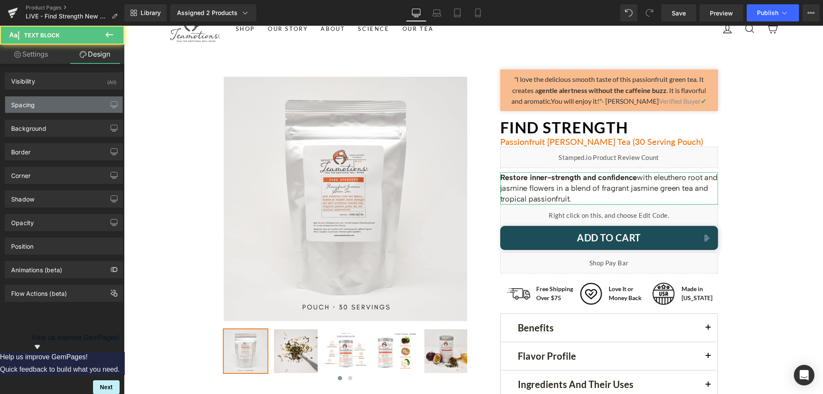
click at [51, 100] on div "Spacing" at bounding box center [63, 104] width 117 height 16
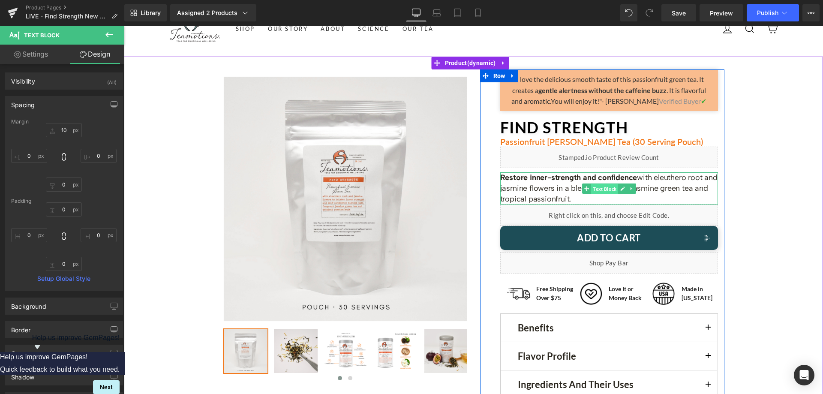
click at [608, 190] on span "Text Block" at bounding box center [604, 189] width 27 height 10
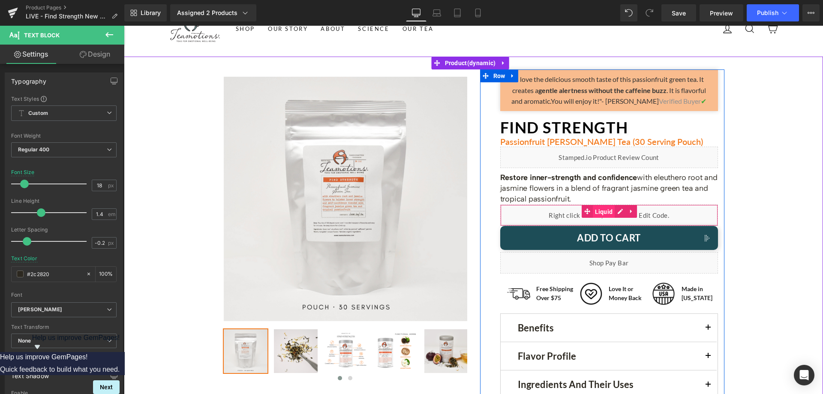
click at [601, 210] on span "Liquid" at bounding box center [604, 211] width 22 height 13
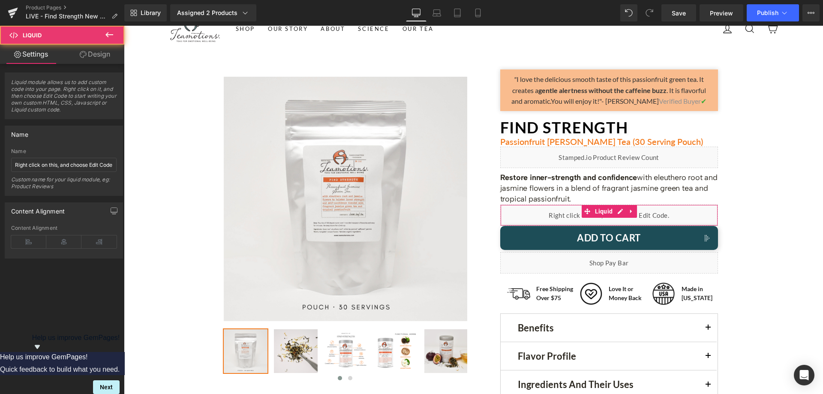
click at [103, 62] on link "Design" at bounding box center [95, 54] width 62 height 19
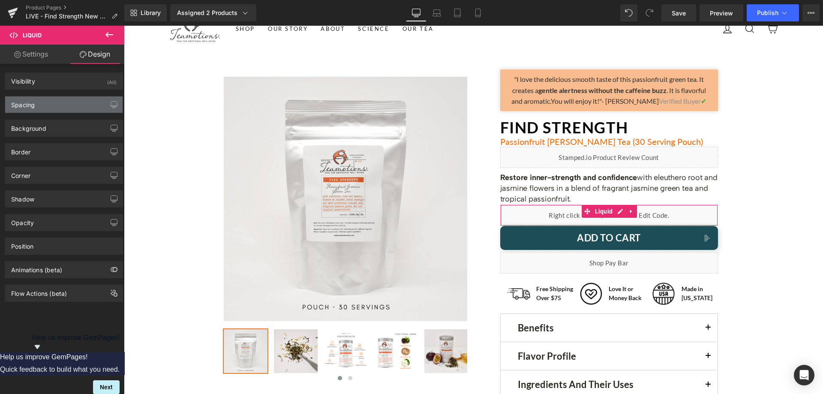
click at [60, 107] on div "Spacing" at bounding box center [63, 104] width 117 height 16
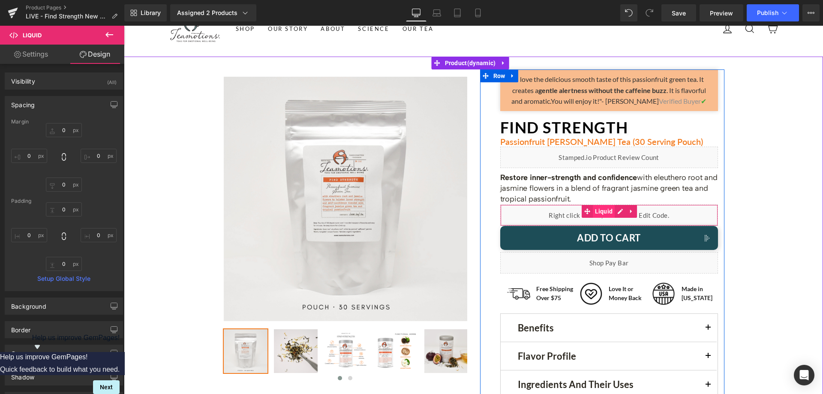
click at [602, 215] on span "Liquid" at bounding box center [604, 211] width 22 height 13
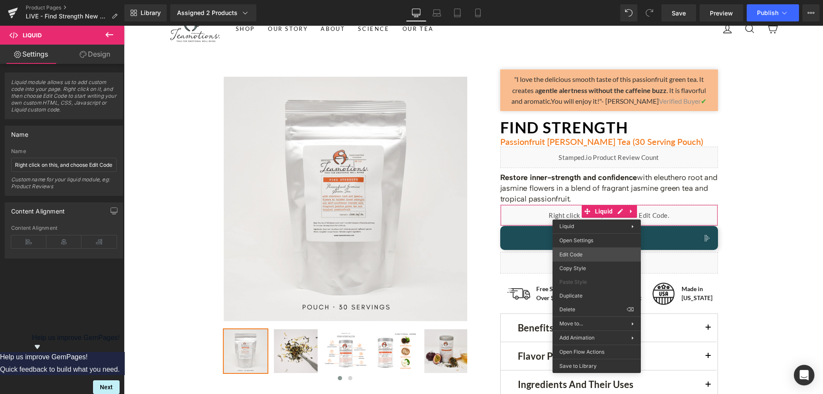
click at [589, 0] on div "Liquid You are previewing how the will restyle your page. You can not edit Elem…" at bounding box center [411, 0] width 823 height 0
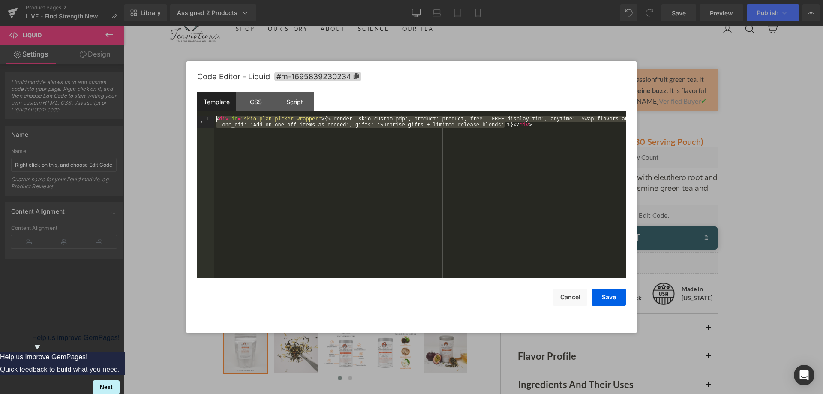
drag, startPoint x: 520, startPoint y: 127, endPoint x: 242, endPoint y: 114, distance: 278.2
click at [242, 114] on div "Template CSS Script Data 1 < div id = "skio-plan-picker-wrapper" > {% render 's…" at bounding box center [411, 185] width 429 height 186
drag, startPoint x: 572, startPoint y: 297, endPoint x: 560, endPoint y: 291, distance: 13.8
click at [572, 297] on button "Cancel" at bounding box center [570, 297] width 34 height 17
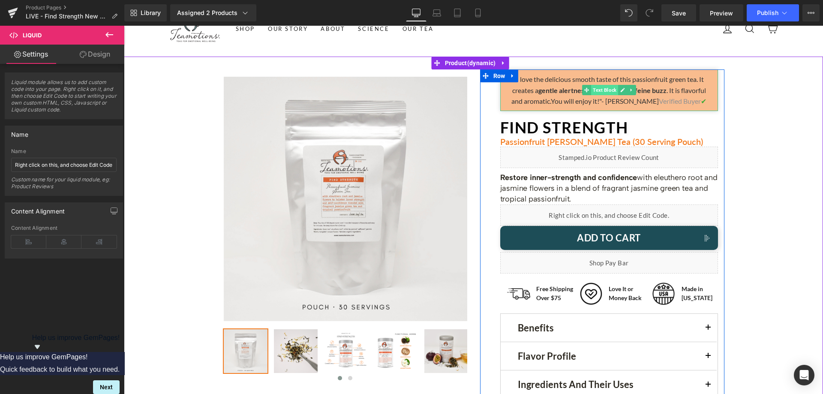
click at [603, 90] on span "Text Block" at bounding box center [604, 90] width 27 height 10
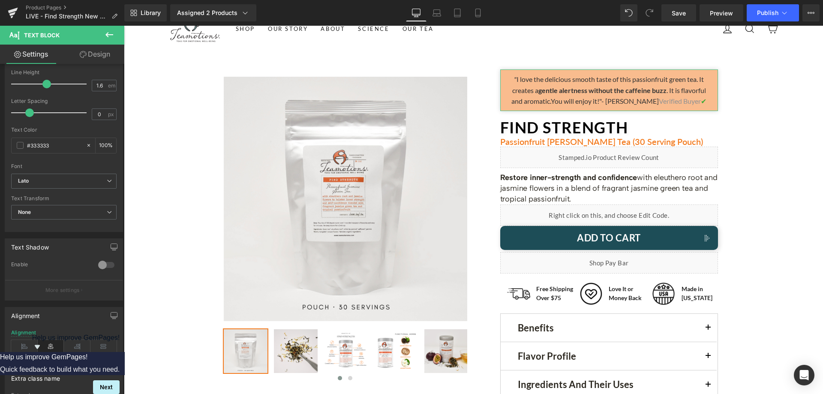
click at [95, 52] on link "Design" at bounding box center [95, 54] width 62 height 19
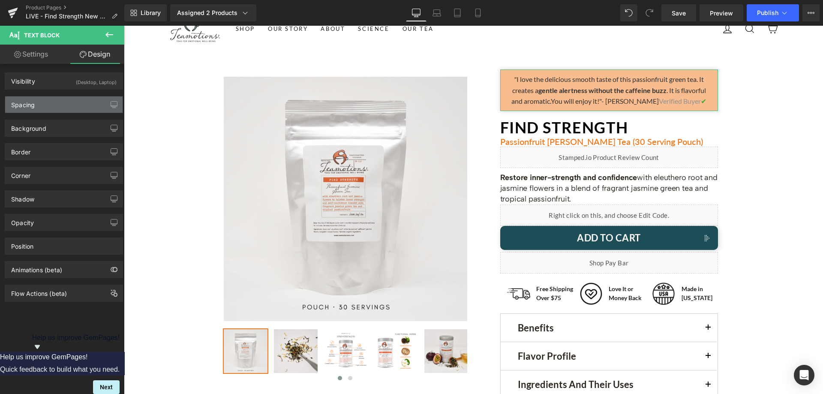
click at [69, 101] on div "Spacing" at bounding box center [63, 104] width 117 height 16
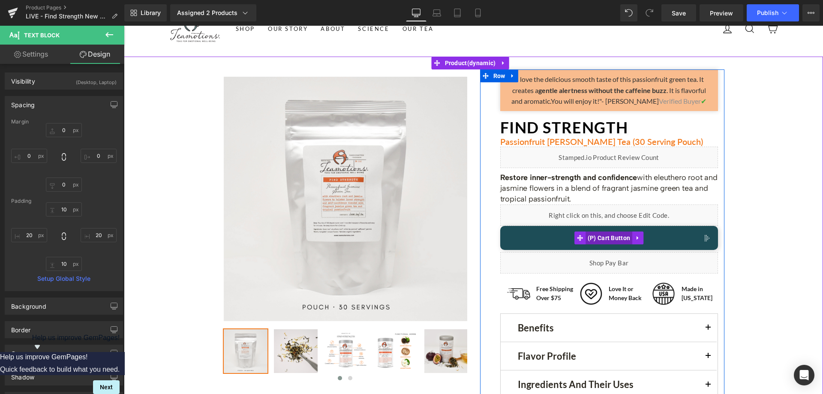
click at [600, 238] on span "(P) Cart Button" at bounding box center [609, 238] width 47 height 13
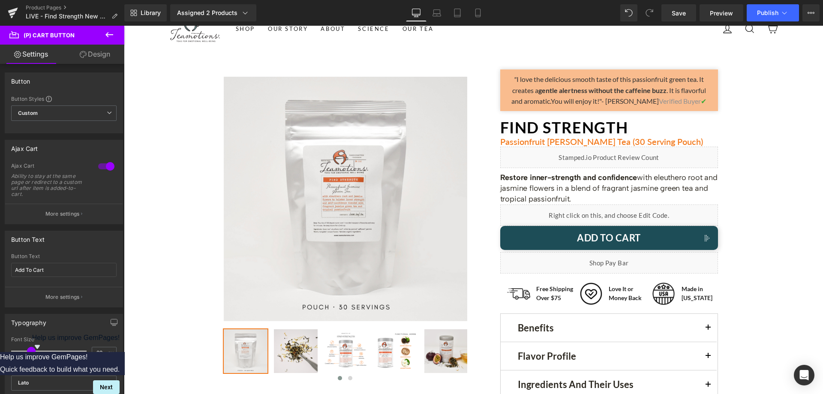
click at [87, 47] on link "Design" at bounding box center [95, 54] width 62 height 19
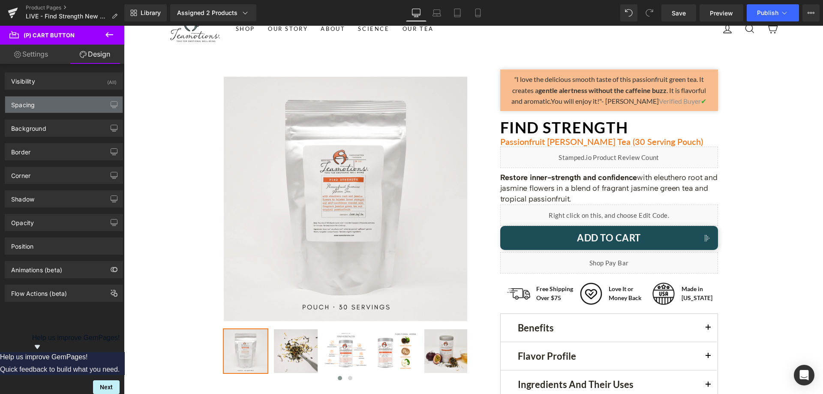
click at [47, 111] on div "Spacing" at bounding box center [63, 104] width 117 height 16
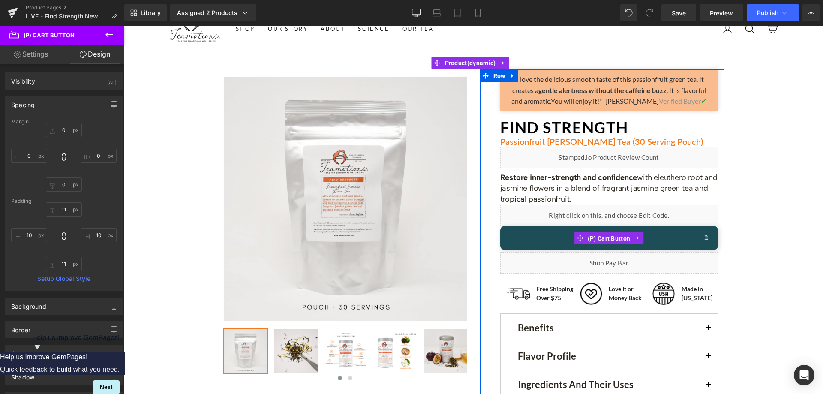
click at [601, 238] on span "(P) Cart Button" at bounding box center [609, 238] width 47 height 13
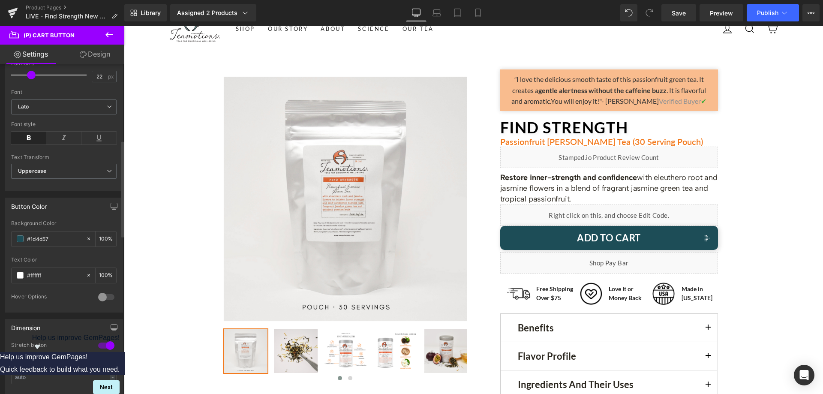
scroll to position [300, 0]
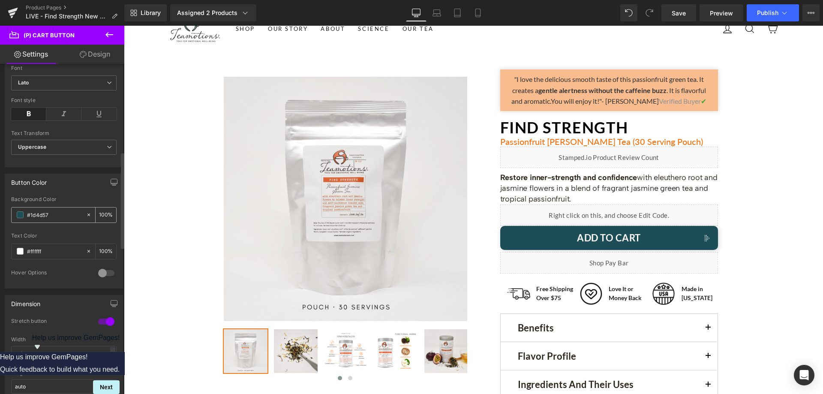
click at [68, 217] on input "#1d4d57" at bounding box center [54, 214] width 55 height 9
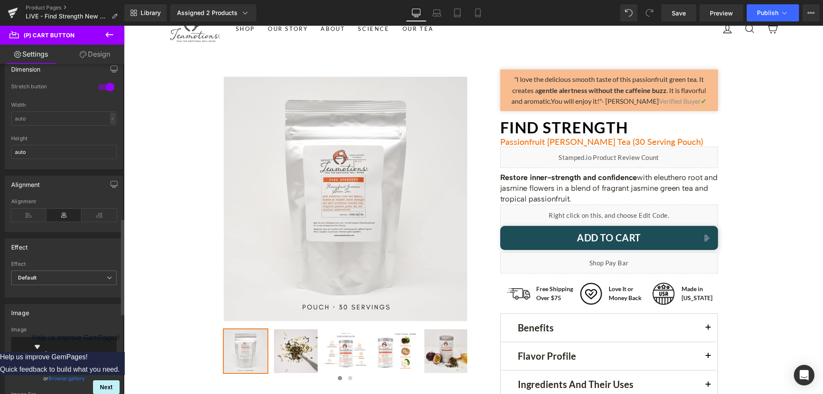
scroll to position [557, 0]
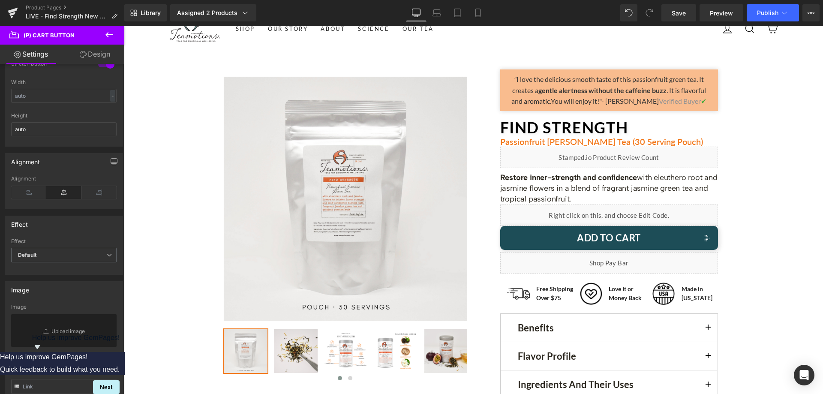
click at [106, 59] on link "Design" at bounding box center [95, 54] width 62 height 19
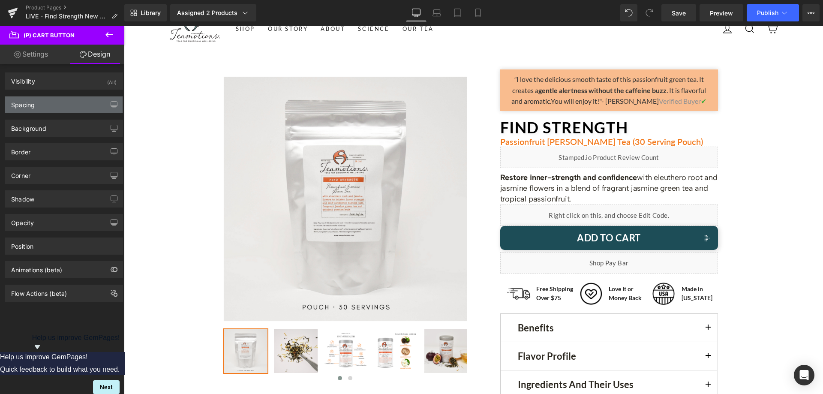
click at [54, 105] on div "Spacing" at bounding box center [63, 104] width 117 height 16
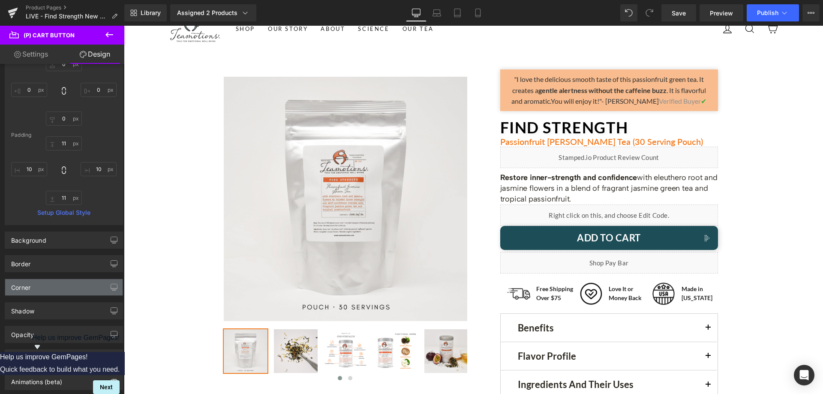
scroll to position [86, 0]
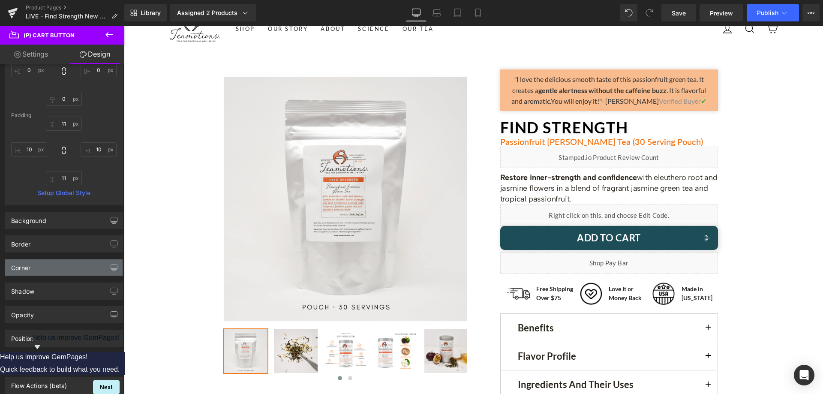
click at [59, 266] on div "Corner" at bounding box center [63, 267] width 117 height 16
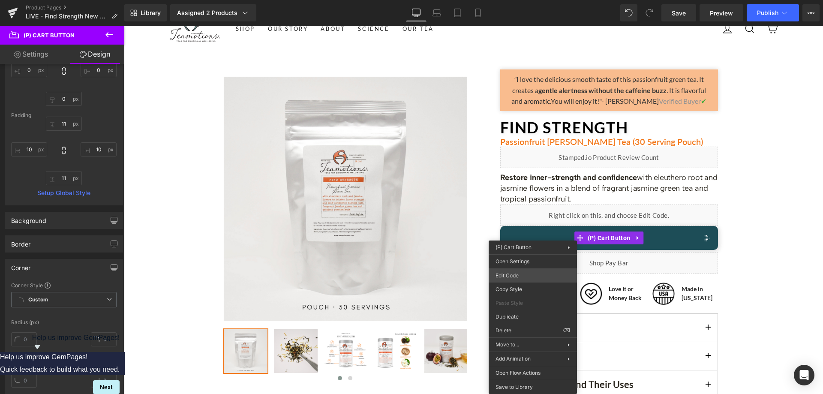
click at [517, 0] on div "(P) Cart Button You are previewing how the will restyle your page. You can not …" at bounding box center [411, 0] width 823 height 0
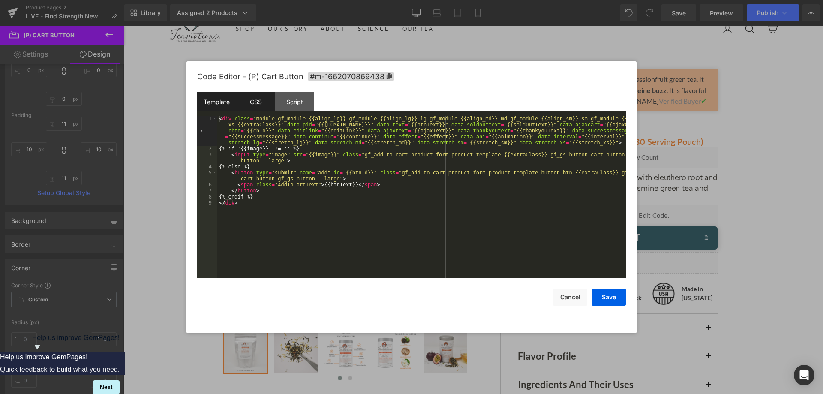
drag, startPoint x: 258, startPoint y: 101, endPoint x: 309, endPoint y: 108, distance: 51.5
click at [258, 100] on div "CSS" at bounding box center [255, 101] width 39 height 19
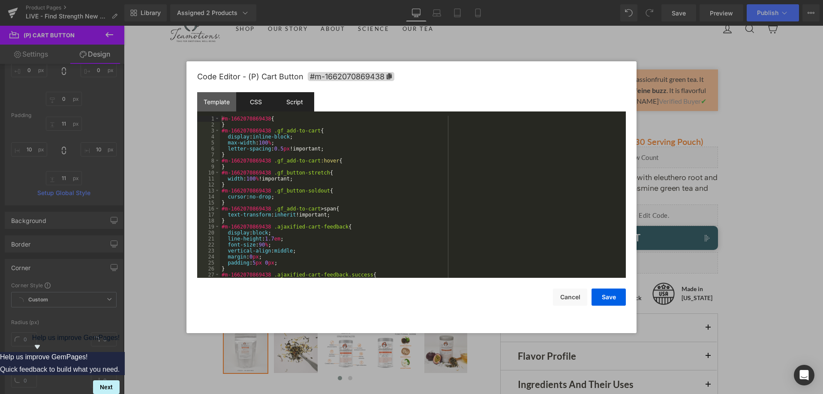
click at [301, 107] on div "Script" at bounding box center [294, 101] width 39 height 19
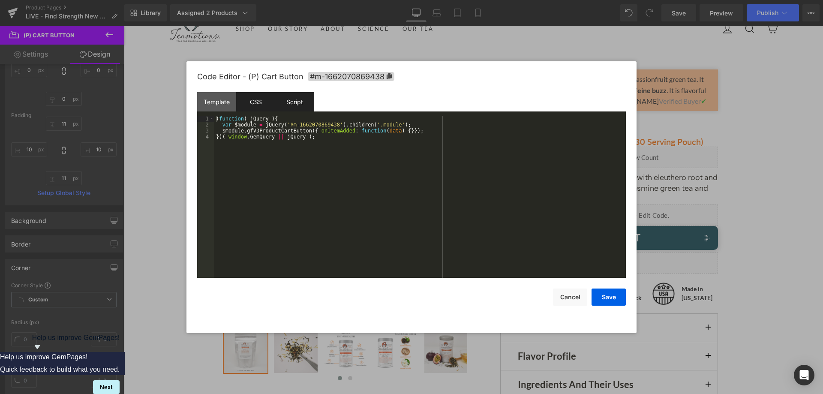
click at [248, 99] on div "CSS" at bounding box center [255, 101] width 39 height 19
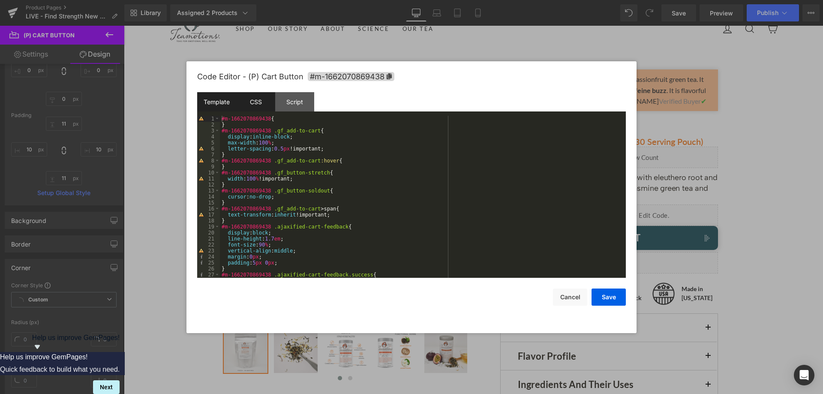
click at [221, 94] on div "Template" at bounding box center [216, 101] width 39 height 19
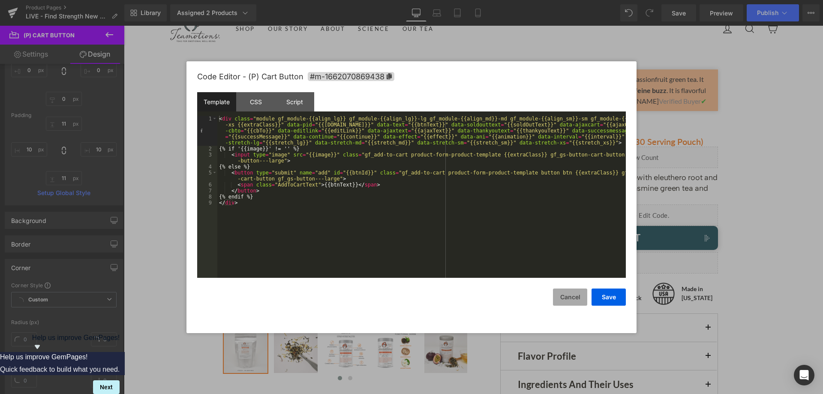
click at [567, 294] on button "Cancel" at bounding box center [570, 297] width 34 height 17
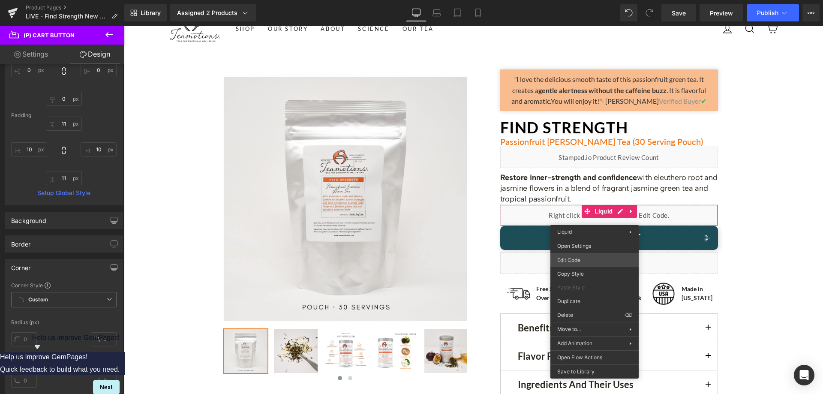
click at [564, 0] on div "(P) Cart Button You are previewing how the will restyle your page. You can not …" at bounding box center [411, 0] width 823 height 0
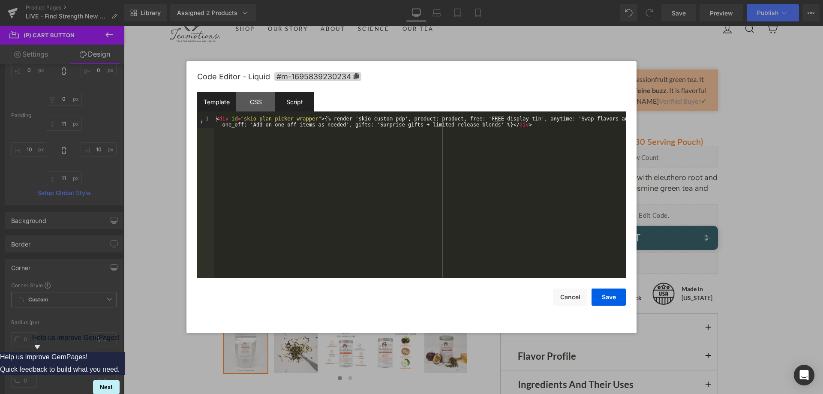
click at [283, 108] on div "Script" at bounding box center [294, 101] width 39 height 19
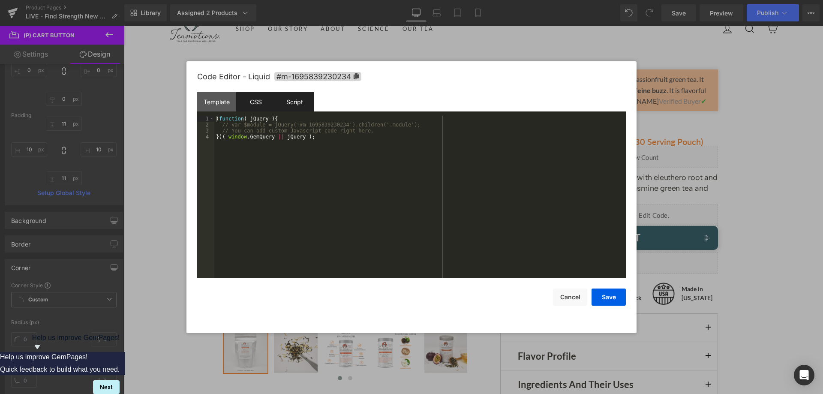
click at [257, 107] on div "CSS" at bounding box center [255, 101] width 39 height 19
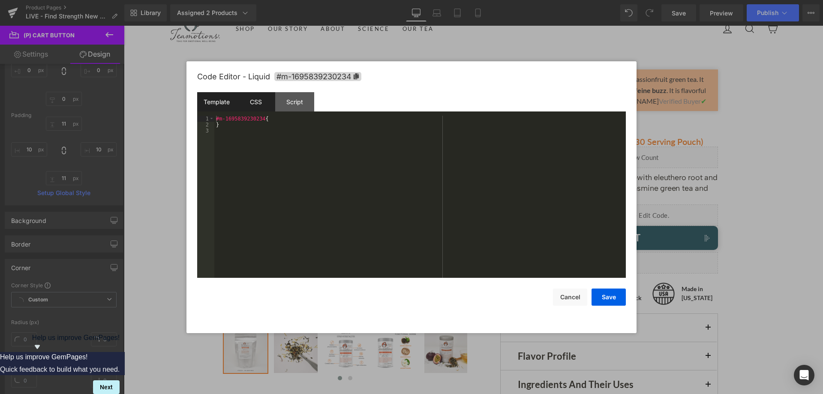
click at [219, 102] on div "Template" at bounding box center [216, 101] width 39 height 19
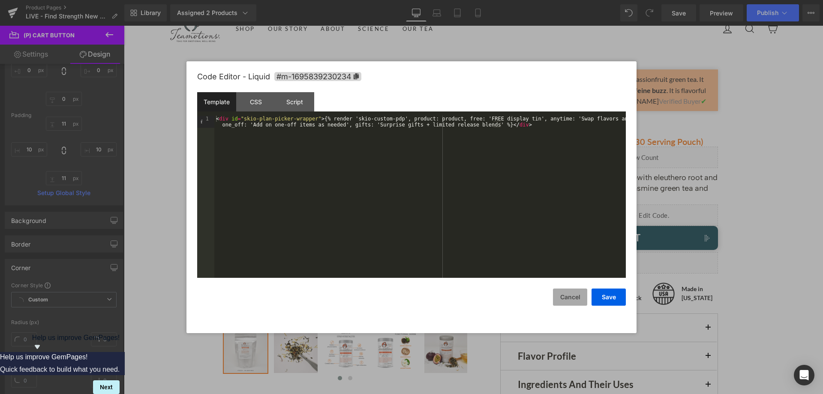
click at [566, 300] on button "Cancel" at bounding box center [570, 297] width 34 height 17
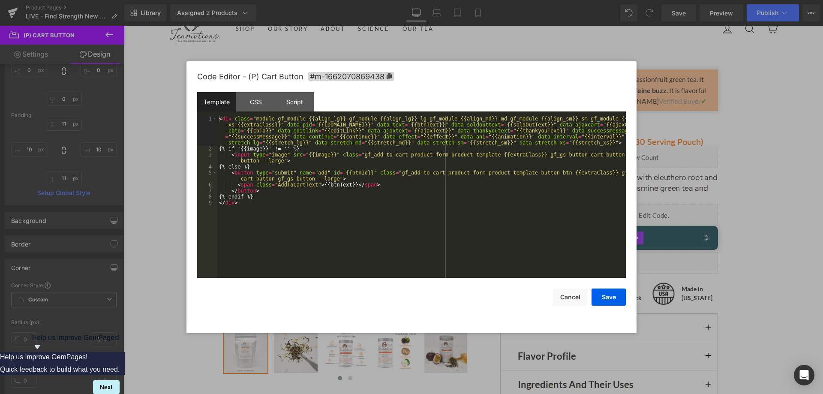
click at [582, 0] on div "(P) Cart Button You are previewing how the will restyle your page. You can not …" at bounding box center [411, 0] width 823 height 0
drag, startPoint x: 386, startPoint y: 172, endPoint x: 330, endPoint y: 177, distance: 56.0
click at [330, 177] on div "< div class = "module gf_module-{{align_lg}} gf_module-{{align_lg}}-lg gf_modul…" at bounding box center [421, 215] width 409 height 198
click at [247, 156] on div "< div class = "module gf_module-{{align_lg}} gf_module-{{align_lg}}-lg gf_modul…" at bounding box center [421, 215] width 409 height 198
click at [264, 156] on div "< div class = "module gf_module-{{align_lg}} gf_module-{{align_lg}}-lg gf_modul…" at bounding box center [421, 215] width 409 height 198
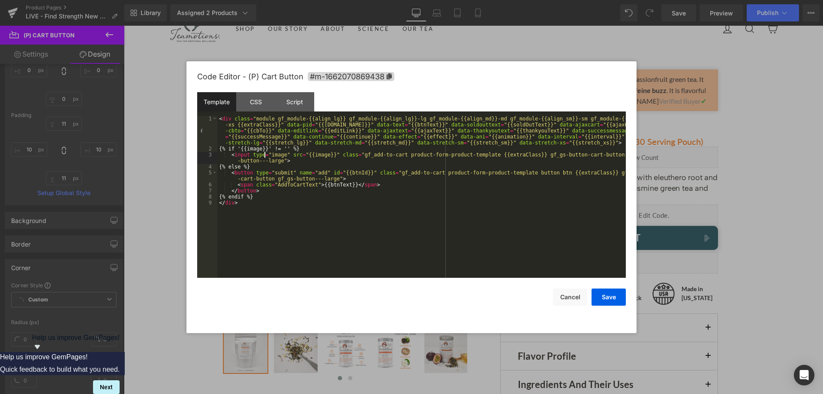
click at [307, 155] on div "< div class = "module gf_module-{{align_lg}} gf_module-{{align_lg}}-lg gf_modul…" at bounding box center [421, 215] width 409 height 198
click at [362, 155] on div "< div class = "module gf_module-{{align_lg}} gf_module-{{align_lg}}-lg gf_modul…" at bounding box center [421, 215] width 409 height 198
click at [567, 298] on button "Cancel" at bounding box center [570, 297] width 34 height 17
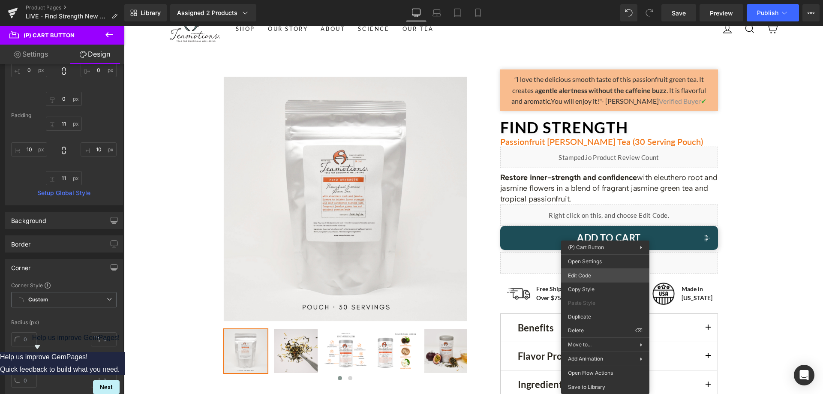
click at [590, 0] on div "(P) Cart Button You are previewing how the will restyle your page. You can not …" at bounding box center [411, 0] width 823 height 0
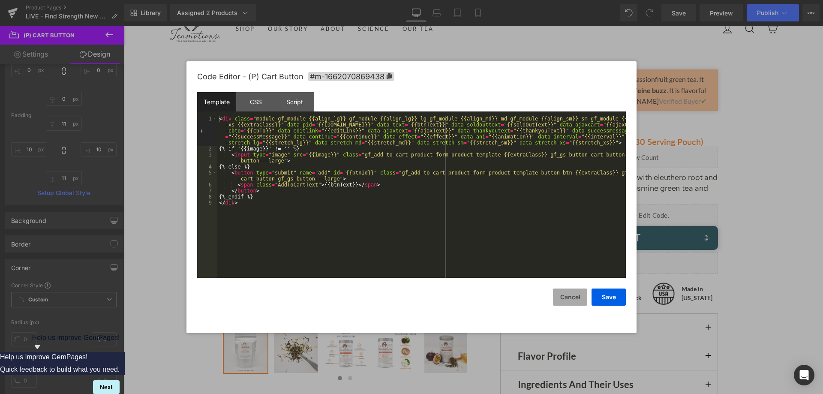
click at [564, 296] on button "Cancel" at bounding box center [570, 297] width 34 height 17
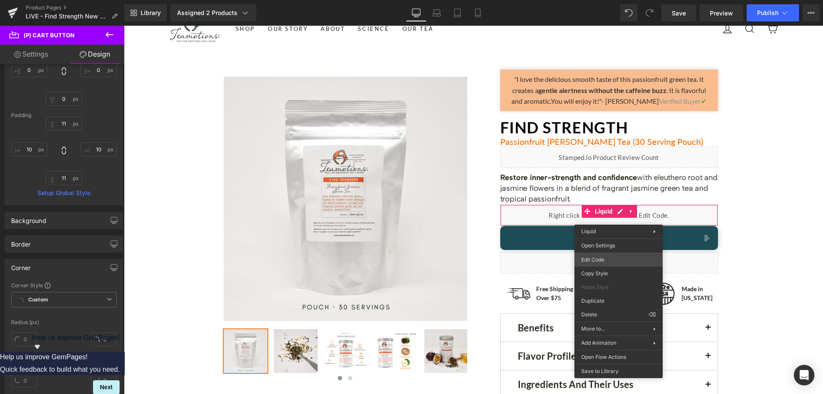
click at [607, 0] on div "(P) Cart Button You are previewing how the will restyle your page. You can not …" at bounding box center [411, 0] width 823 height 0
